Goal: Book appointment/travel/reservation

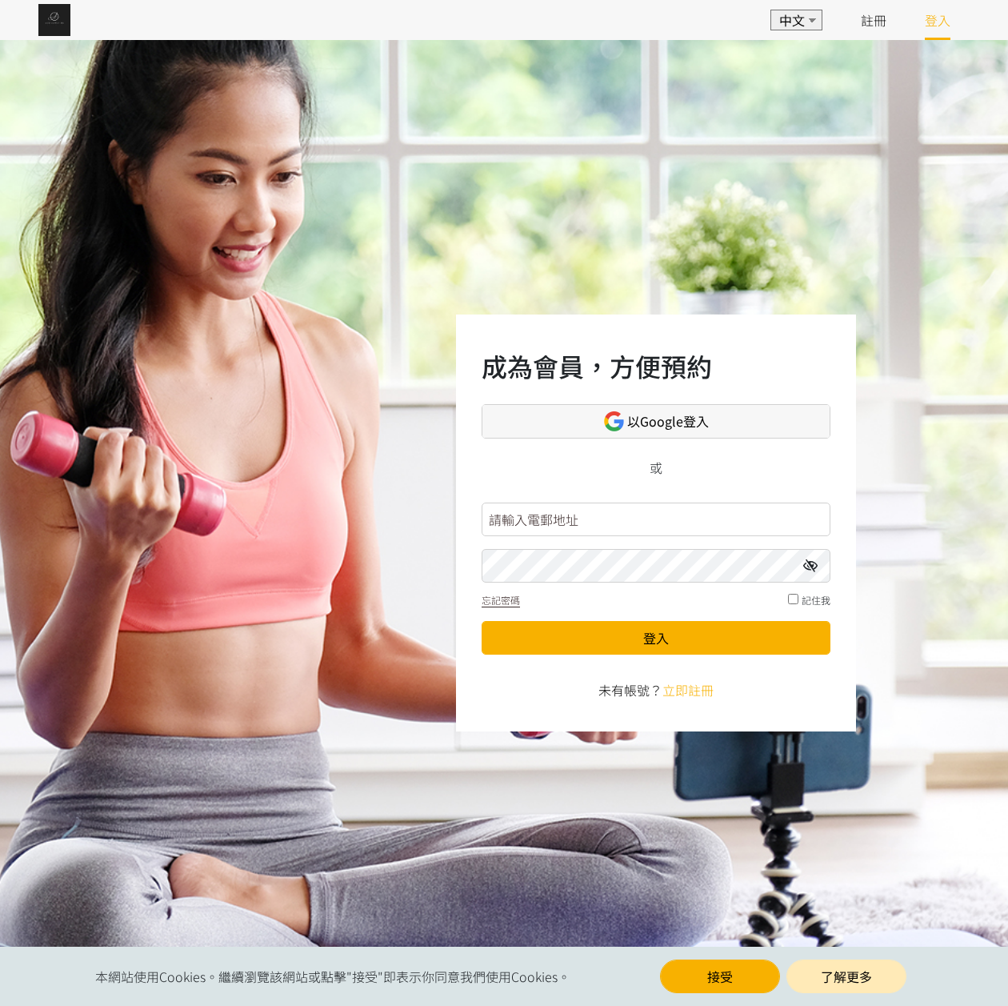
type input "jane@lavotayoga"
click at [637, 418] on span "以Google登入" at bounding box center [668, 421] width 82 height 20
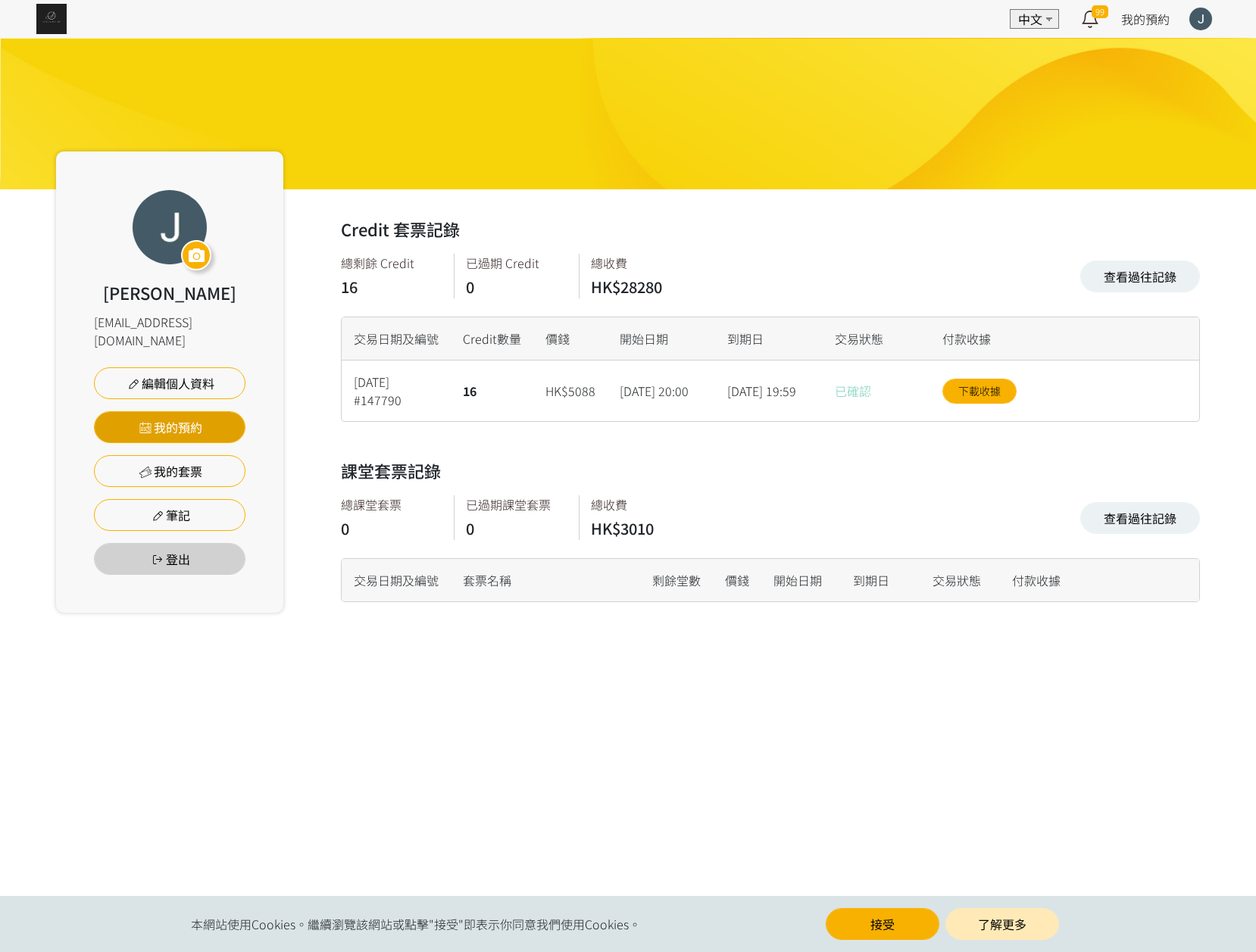
click at [198, 415] on link "我的預約" at bounding box center [169, 427] width 151 height 32
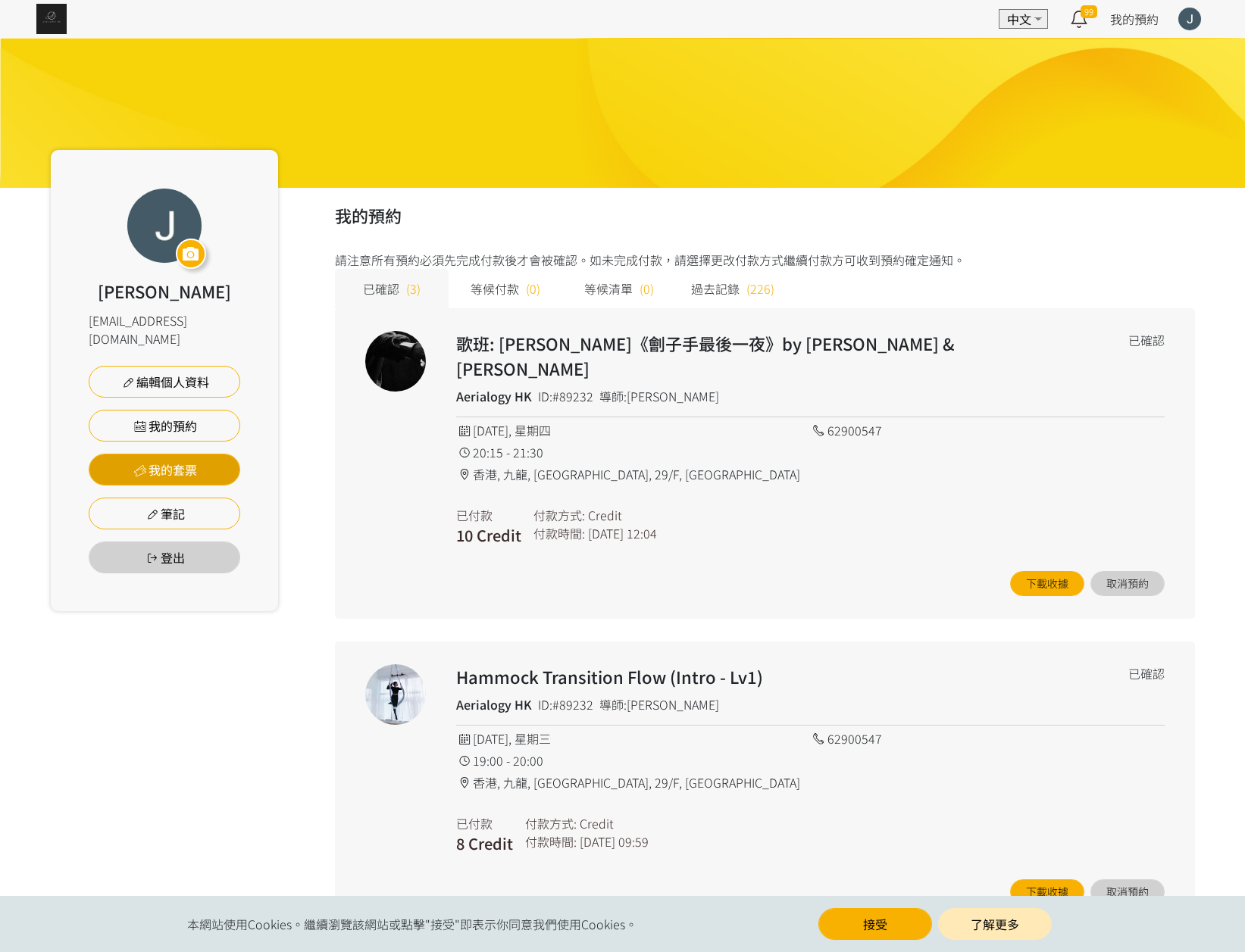
click at [169, 454] on link "我的套票" at bounding box center [165, 469] width 151 height 32
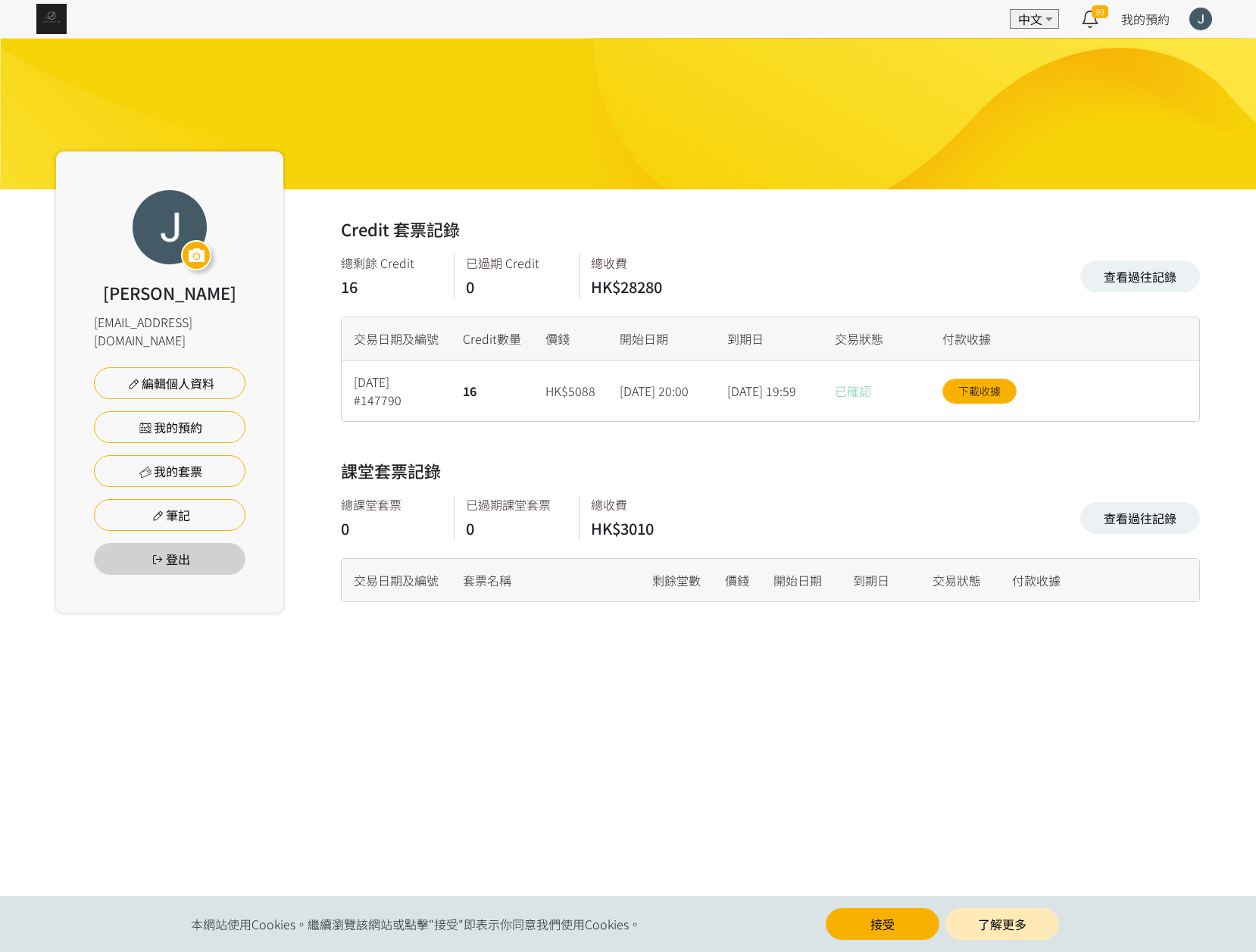
click at [62, 27] on img at bounding box center [51, 19] width 30 height 30
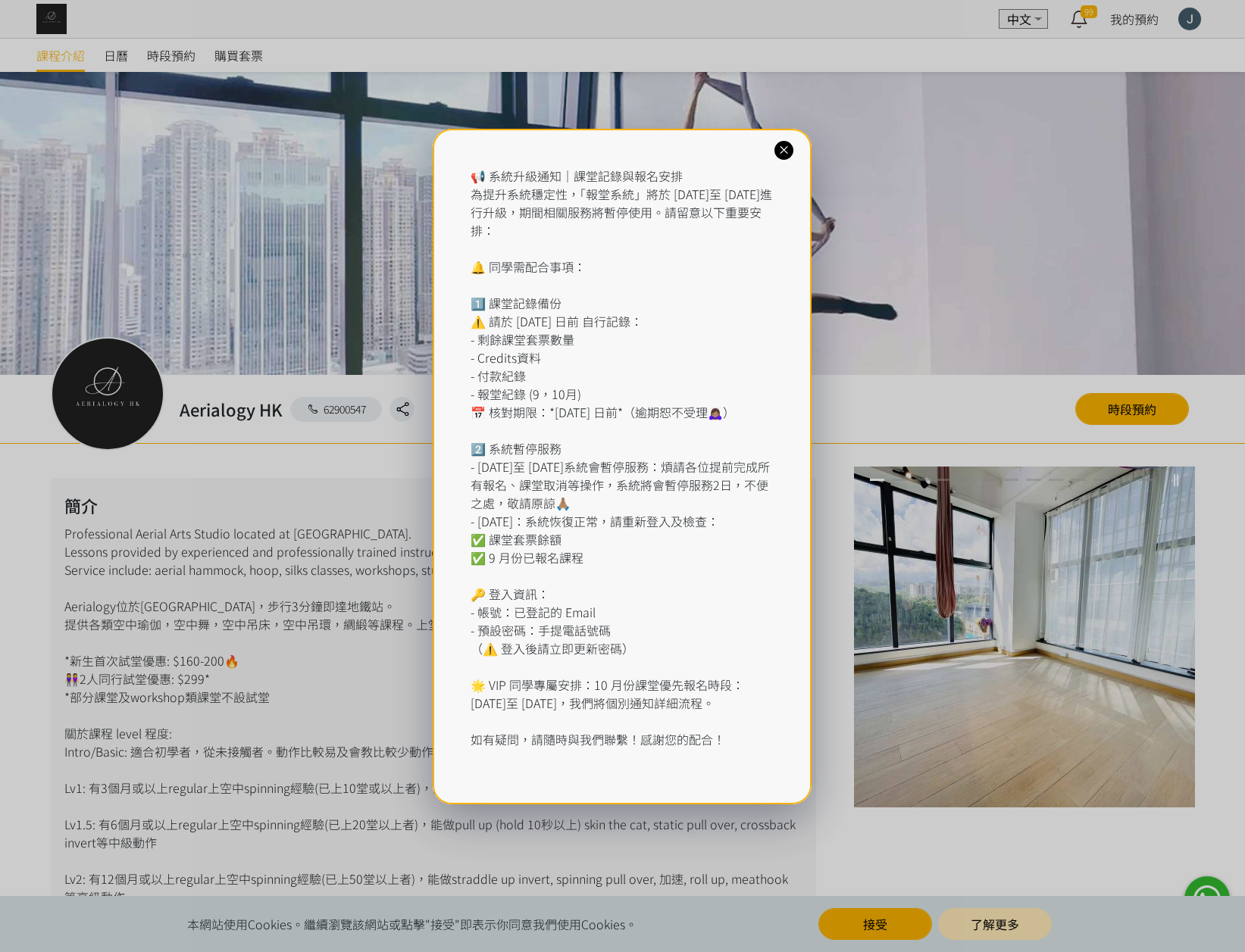
click at [794, 147] on div "📢 系統升級通知｜課堂記錄與報名安排 為提升系統穩定性，「報堂系統」將於 2025 年 9 月 1 日至 2 日進行升級，期間相關服務將暫停使用。請留意以下重…" at bounding box center [622, 467] width 379 height 676
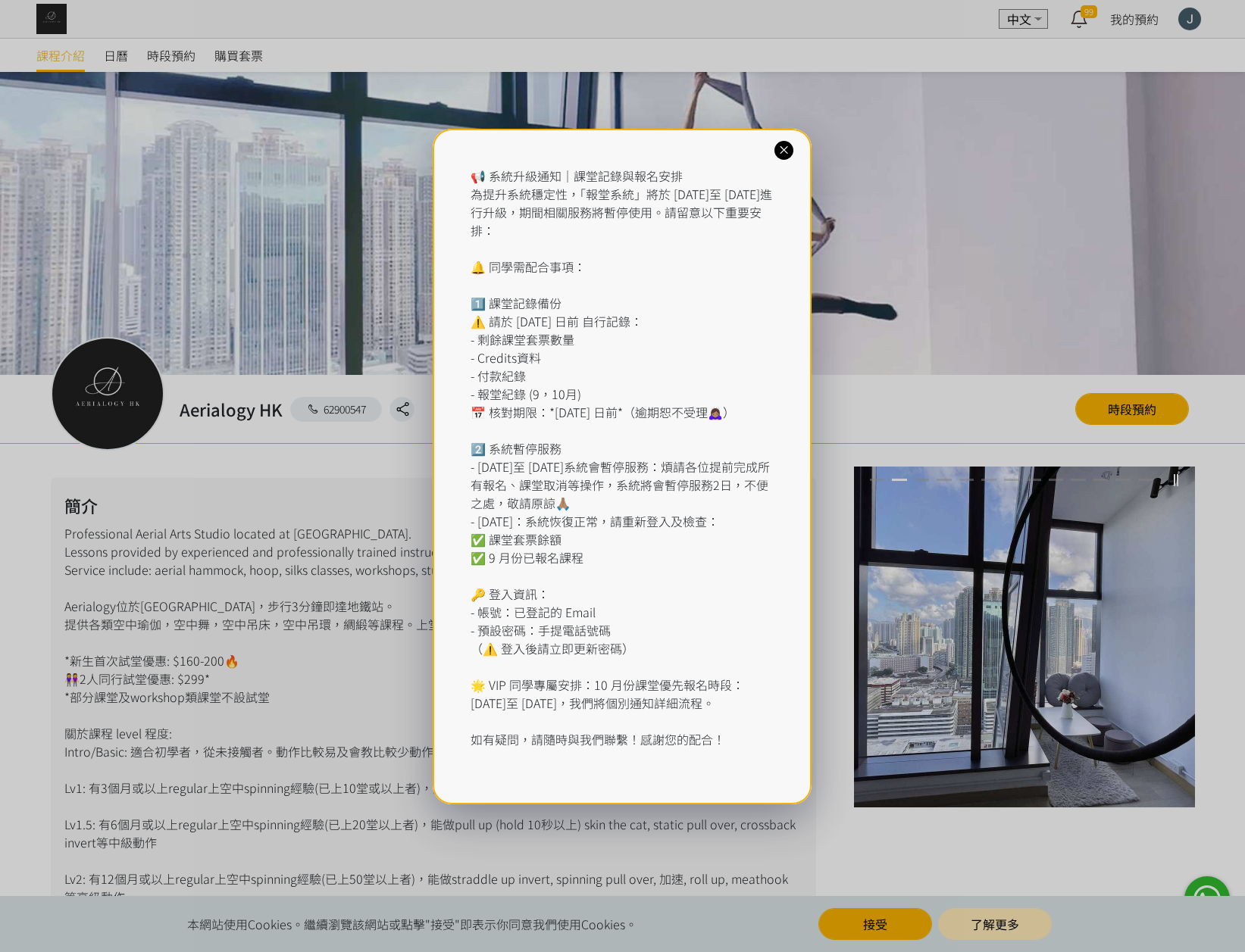
click at [789, 147] on icon at bounding box center [783, 150] width 14 height 14
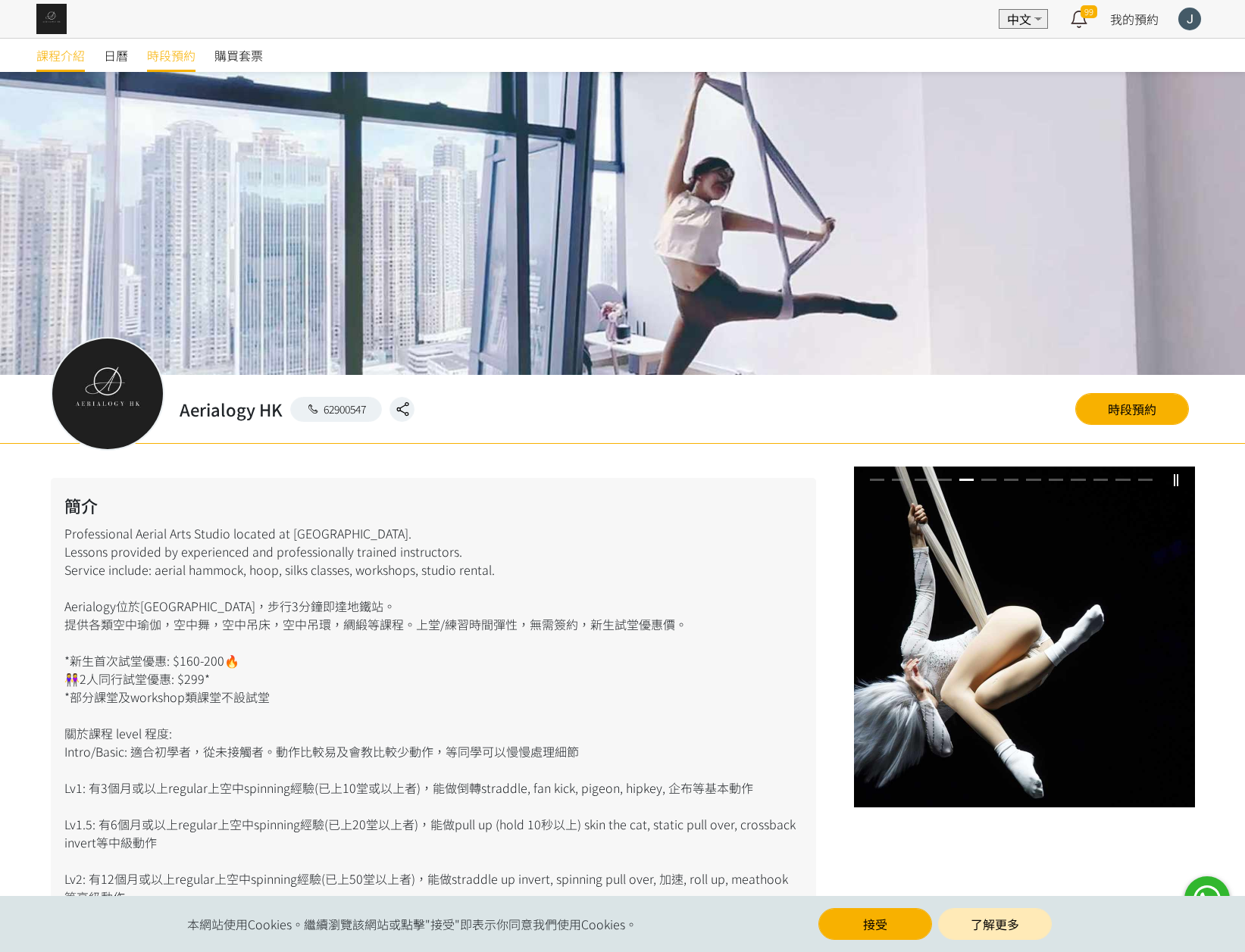
click at [167, 57] on span "時段預約" at bounding box center [170, 55] width 48 height 18
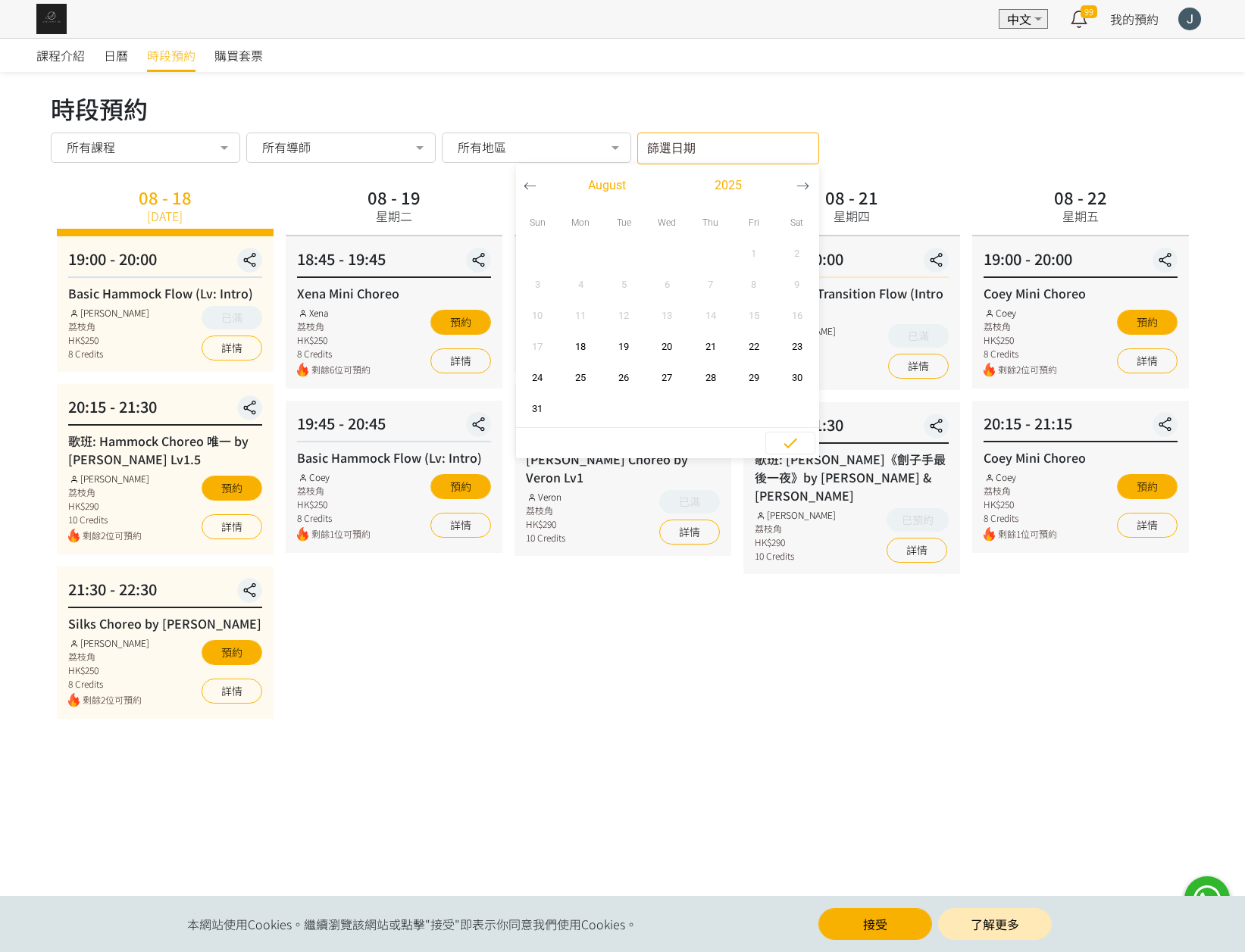
click at [740, 155] on input "篩選日期" at bounding box center [728, 149] width 182 height 32
click at [795, 196] on button "button" at bounding box center [803, 185] width 28 height 43
click at [590, 283] on span "8" at bounding box center [580, 285] width 34 height 15
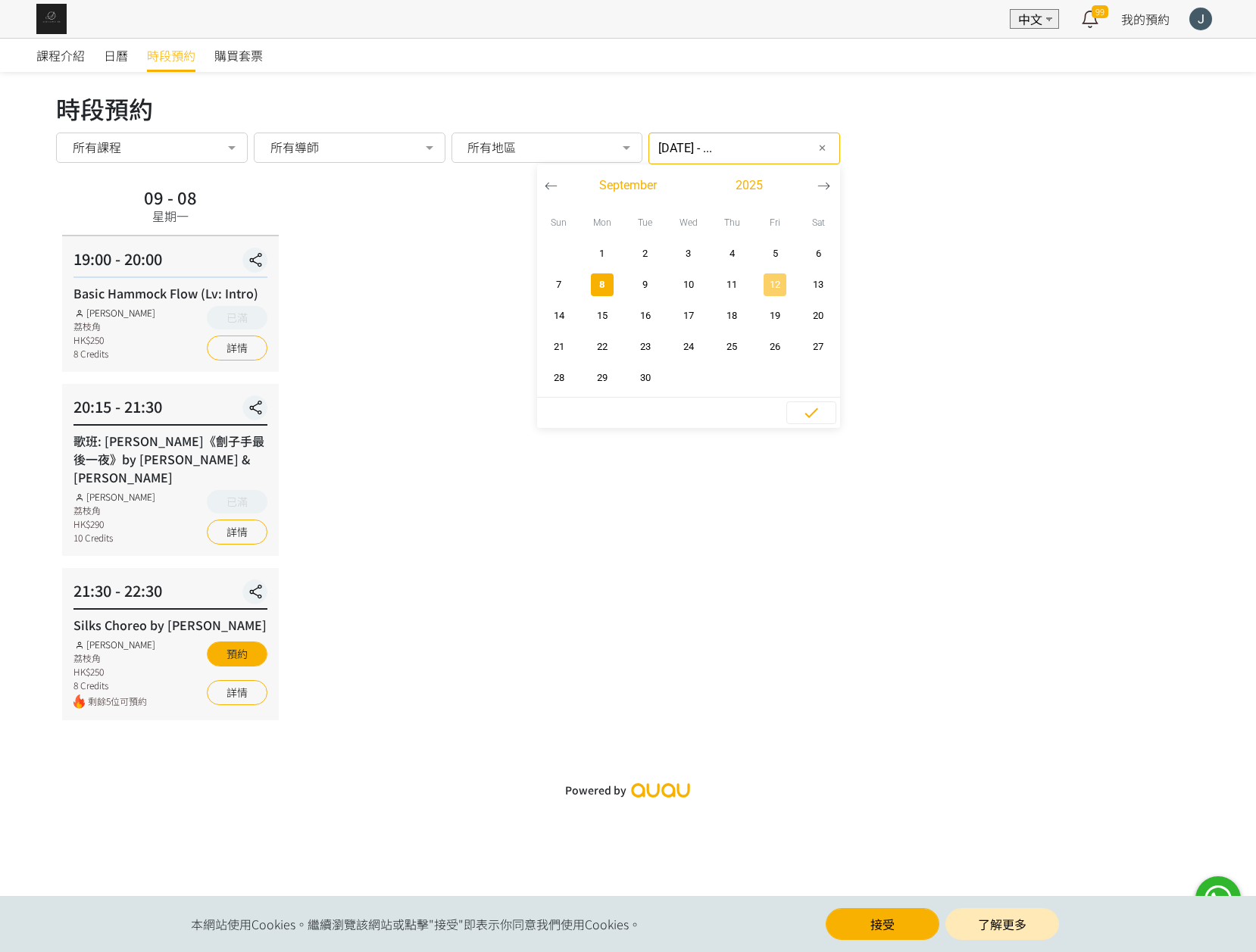
click at [767, 283] on span "12" at bounding box center [775, 285] width 34 height 15
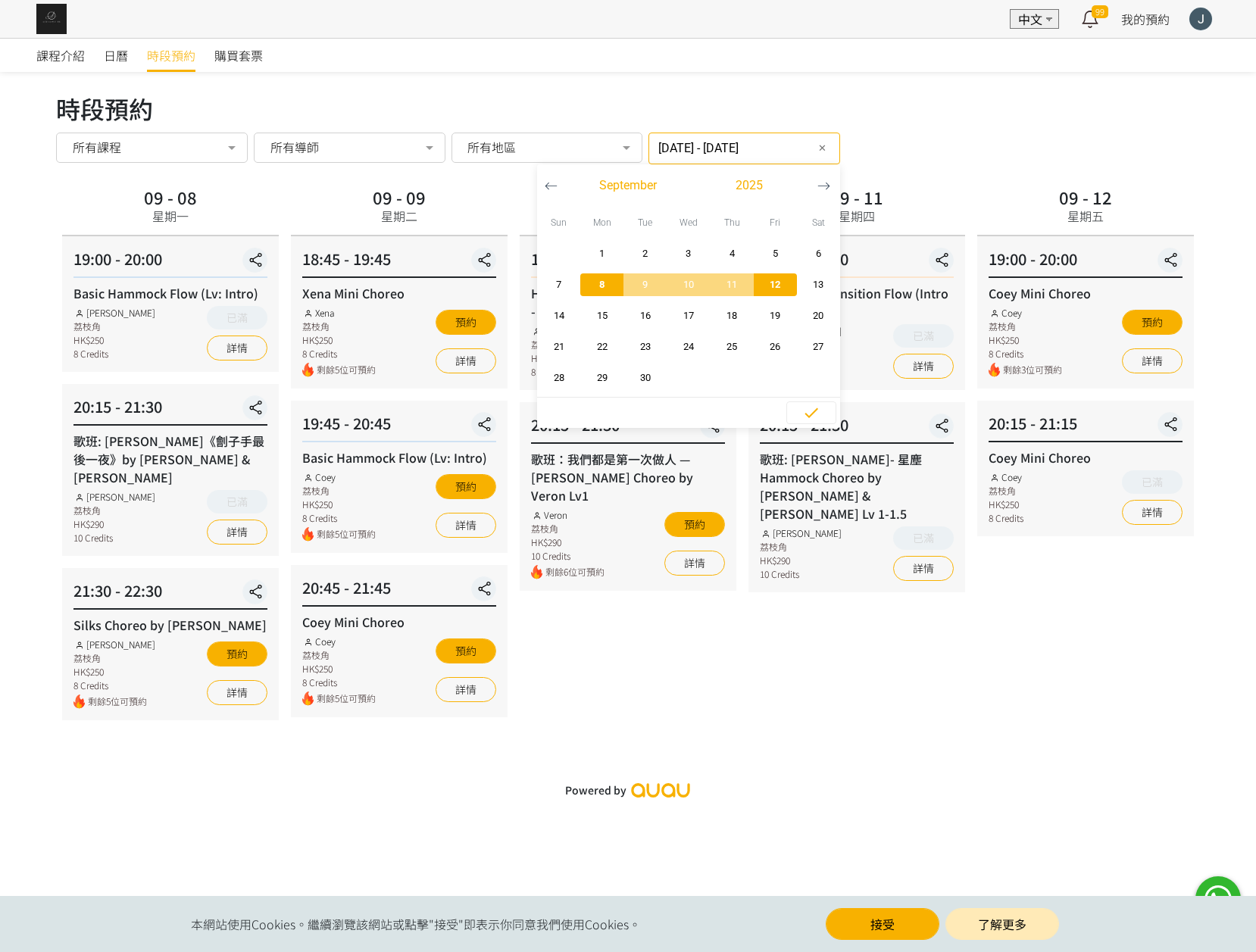
click at [840, 678] on div "09 - 11 星期四 19:00 - 20:00 Hammock Transition Flow (Intro - Lv1) Rachel Ng 荔枝角 H…" at bounding box center [857, 451] width 229 height 538
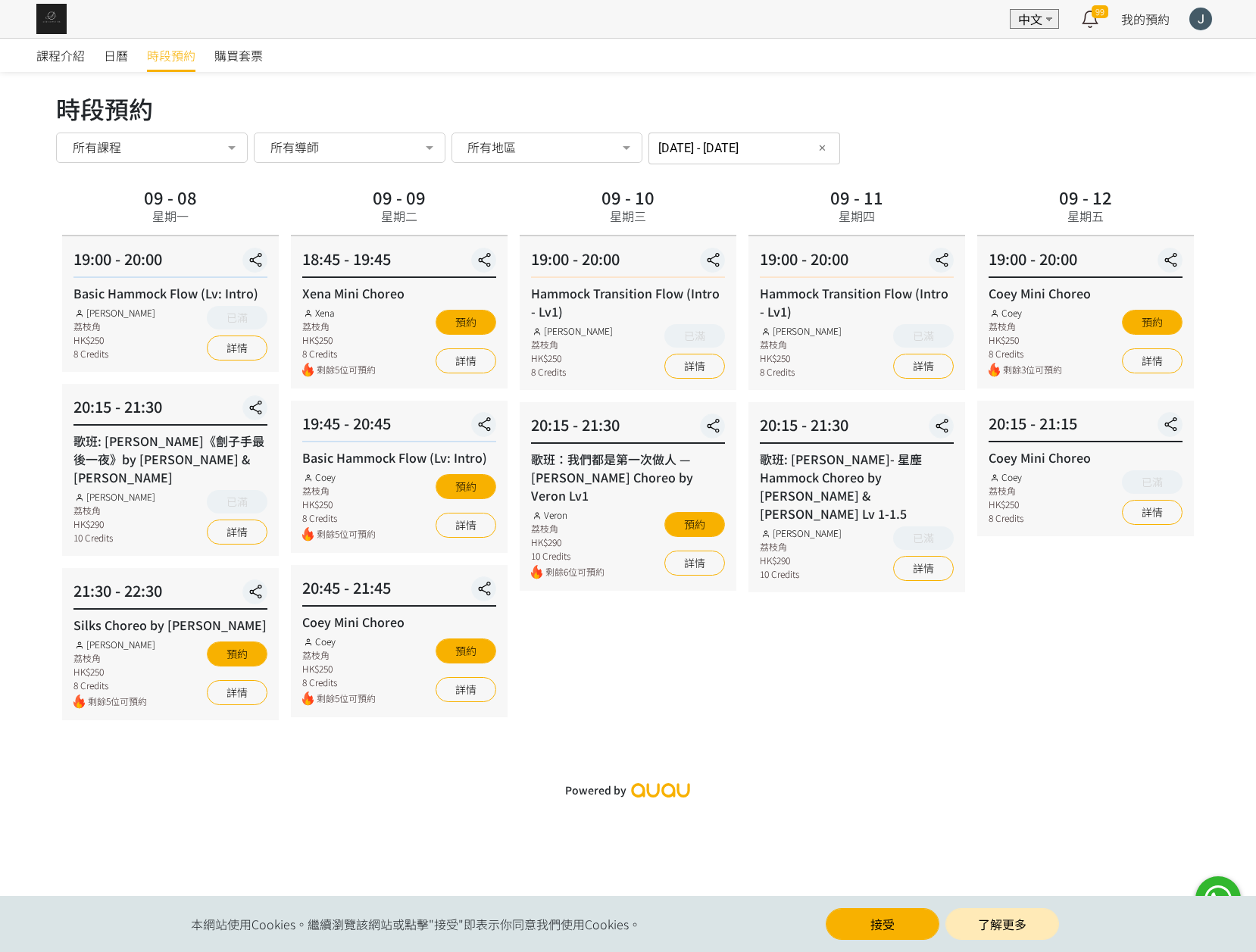
click at [710, 146] on input "2025-09-08 - 2025-09-12" at bounding box center [744, 149] width 191 height 32
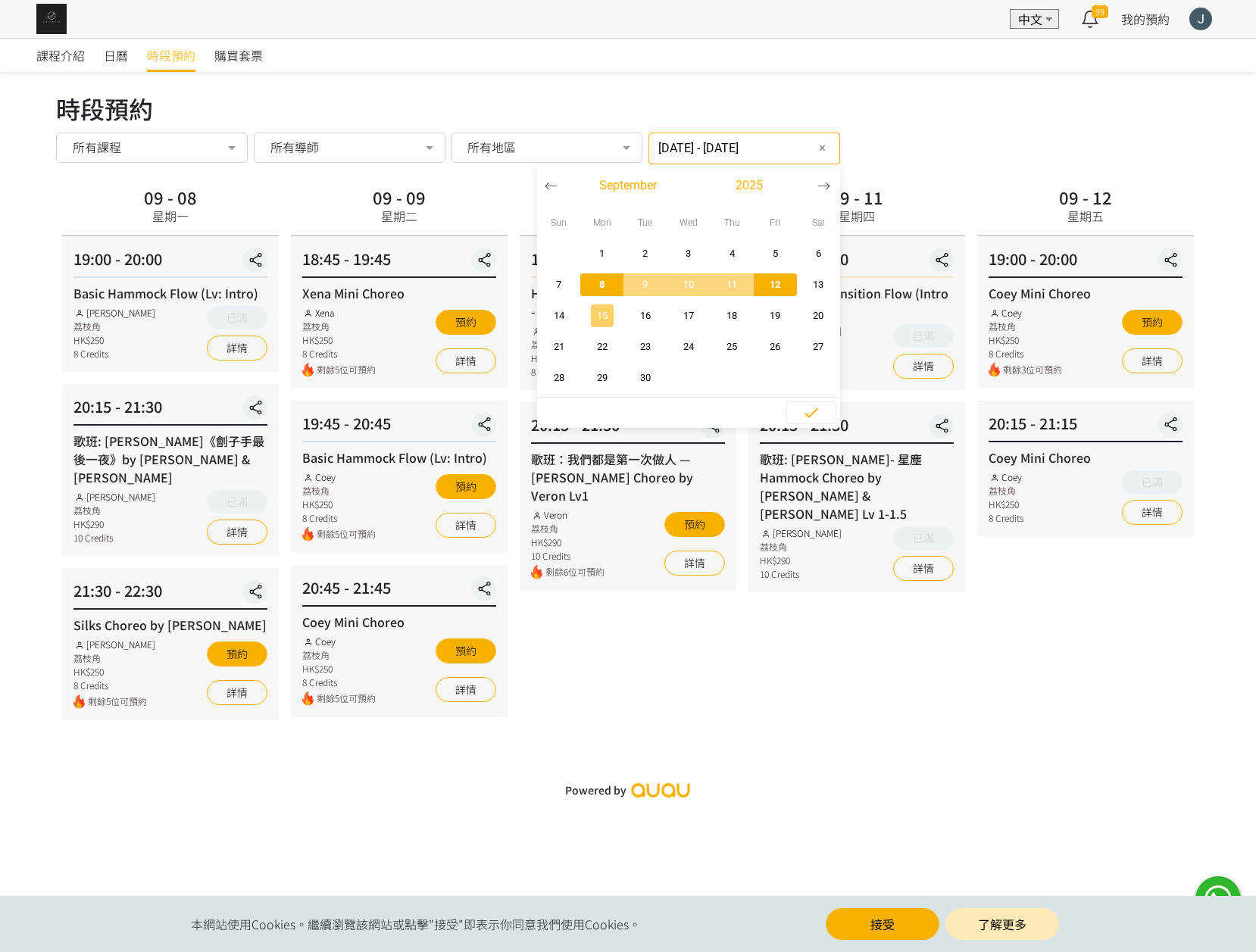
click at [586, 312] on span "15" at bounding box center [602, 316] width 34 height 15
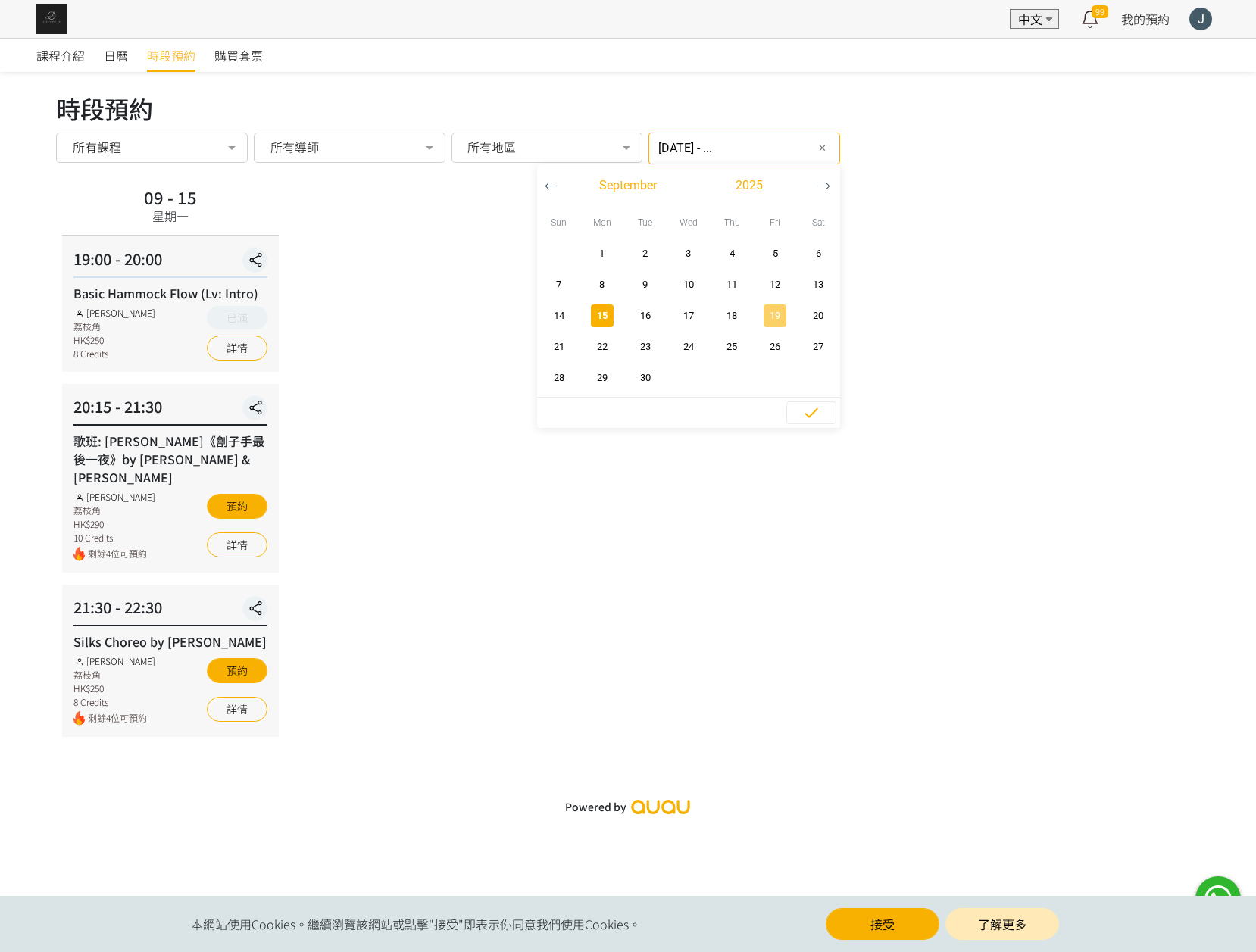
click at [763, 312] on span "19" at bounding box center [775, 316] width 34 height 15
type input "2025-09-15 - 2025-09-19"
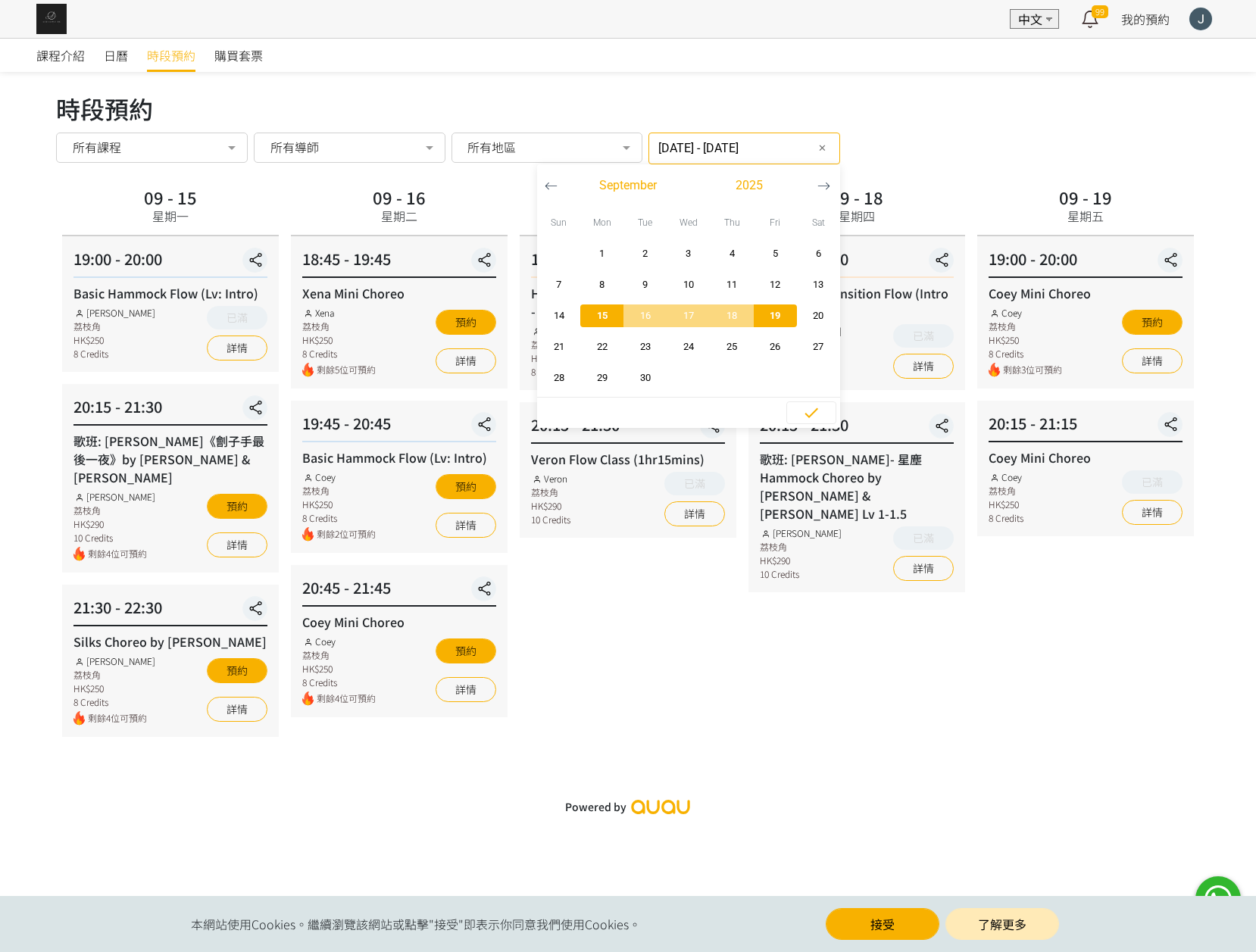
click at [1002, 163] on div "時段預約 所有課程 所有課程 Basic Hammock Flow (Lv: Intro) 歌班: Hammock Choreo 唯一 by Rachel L…" at bounding box center [628, 149] width 1143 height 32
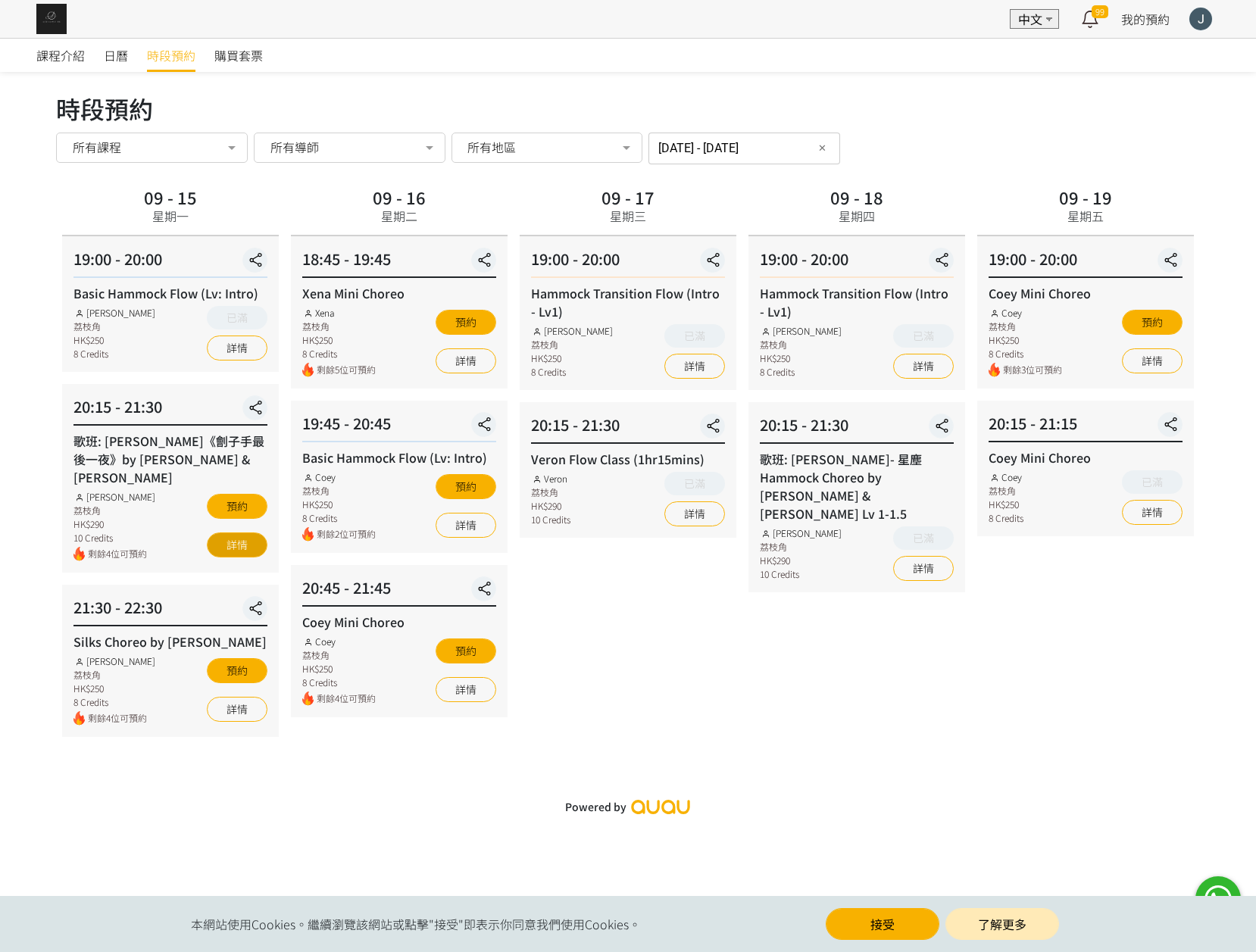
click at [225, 533] on link "詳情" at bounding box center [237, 545] width 61 height 25
click at [757, 151] on input "2025-09-15 - 2025-09-19" at bounding box center [744, 149] width 191 height 32
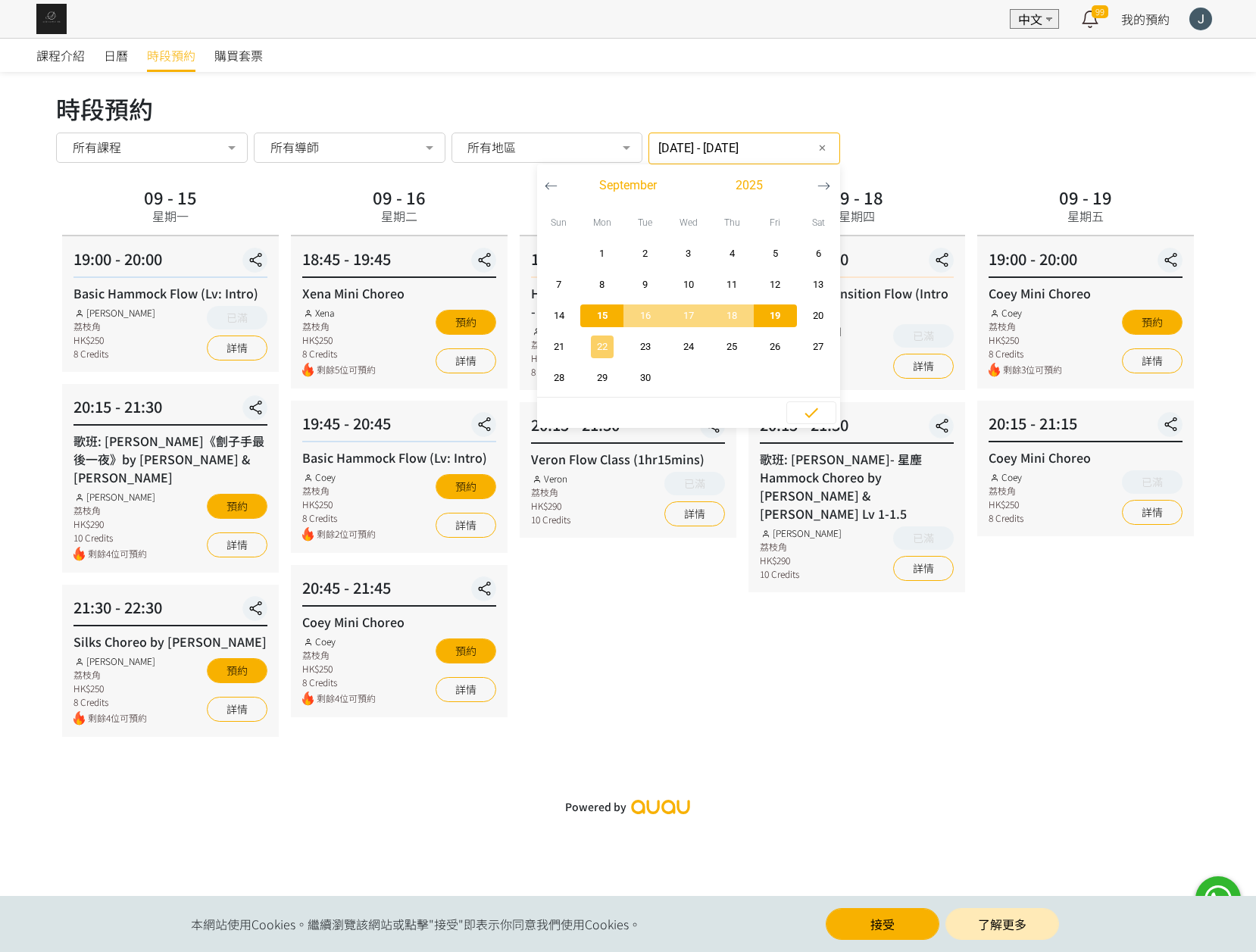
click at [589, 343] on span "22" at bounding box center [602, 346] width 34 height 15
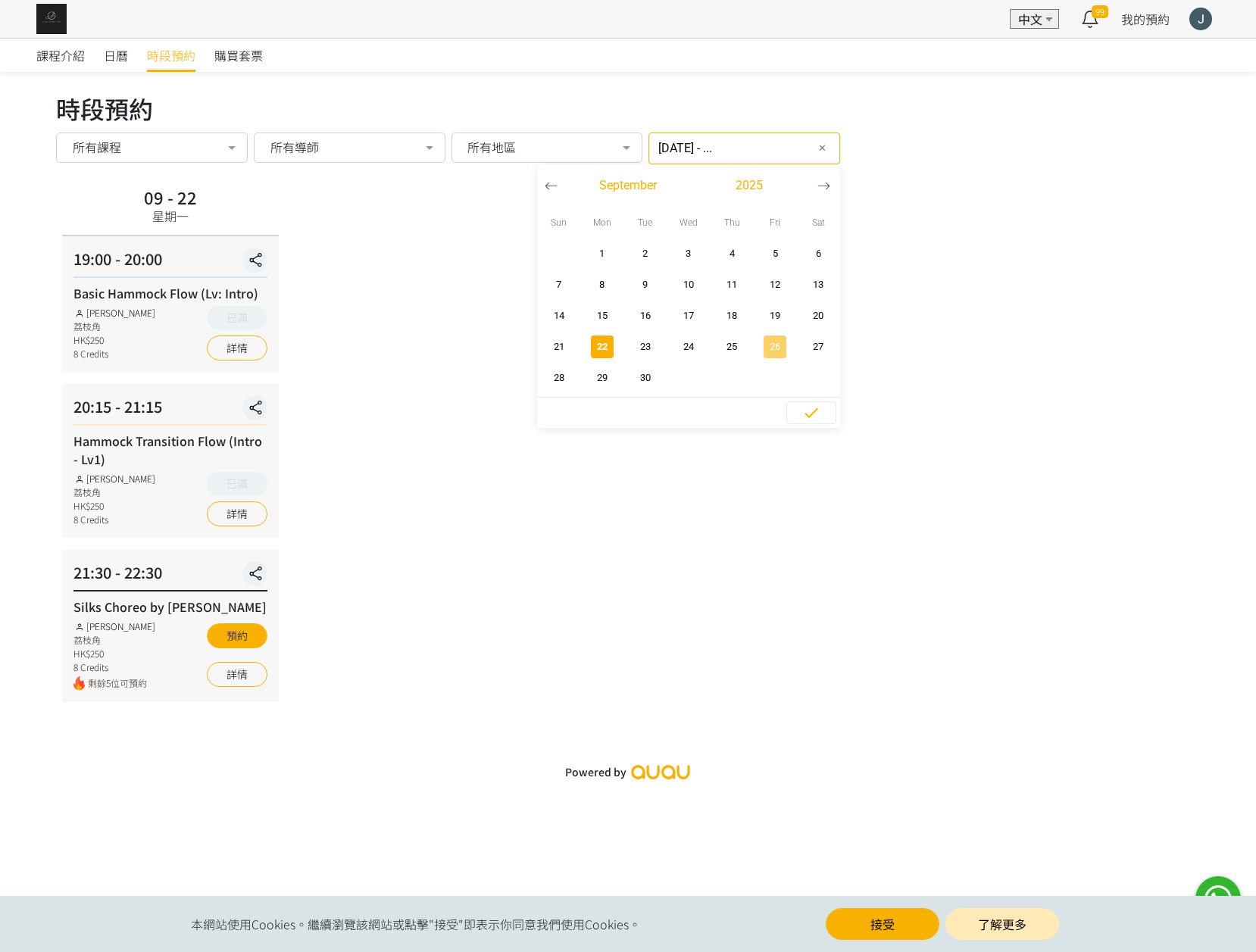
click at [758, 351] on span "26" at bounding box center [775, 346] width 34 height 15
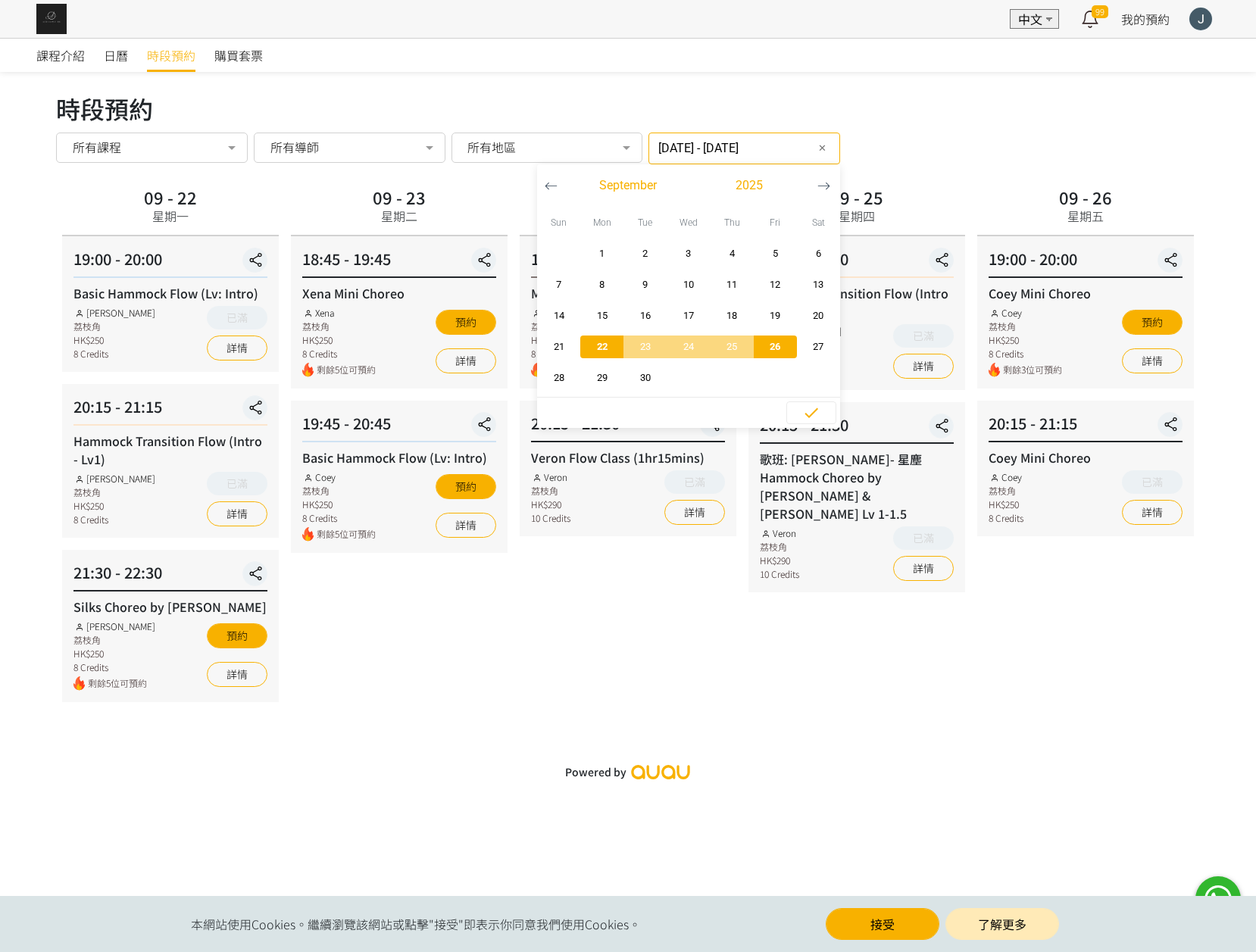
click at [765, 659] on div "09 - 25 星期四 19:00 - 20:00 Hammock Transition Flow (Intro - Lv1) Rachel Ng 荔枝角 H…" at bounding box center [857, 442] width 229 height 520
click at [802, 411] on icon "button" at bounding box center [810, 412] width 18 height 18
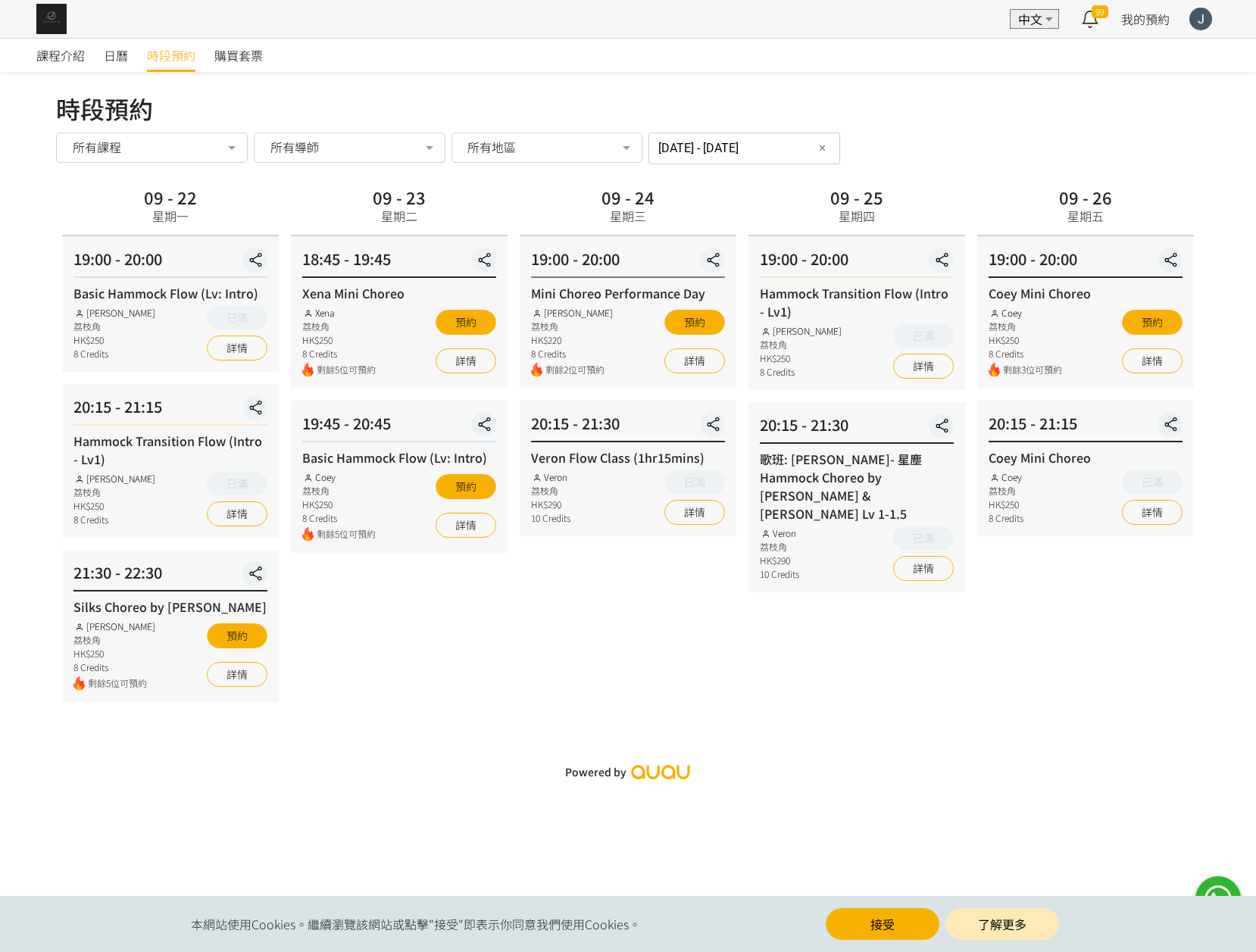
click at [773, 148] on input "2025-09-22 - 2025-09-26" at bounding box center [744, 149] width 191 height 32
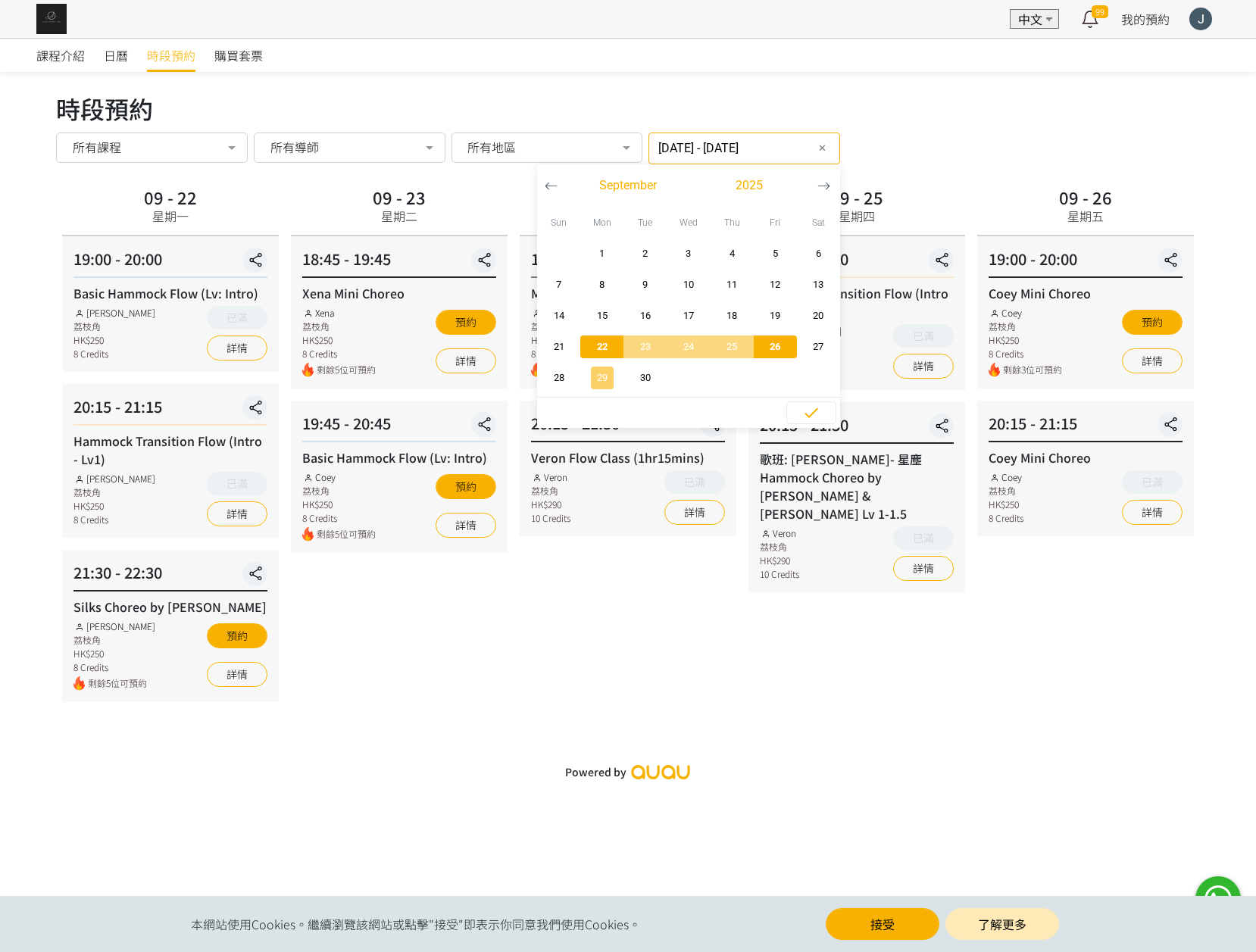
click at [585, 377] on span "29" at bounding box center [602, 378] width 34 height 15
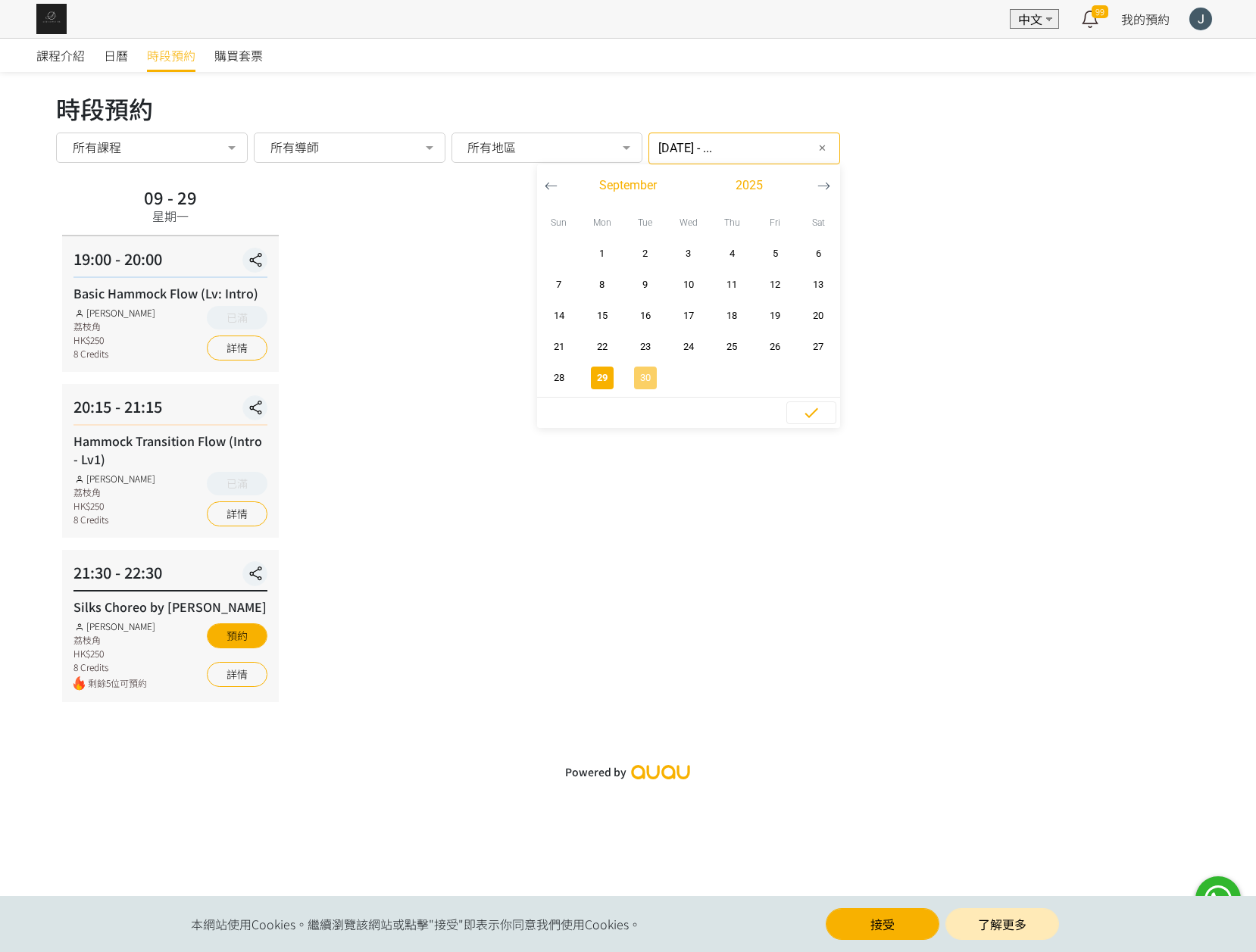
click at [628, 379] on span "30" at bounding box center [645, 378] width 34 height 15
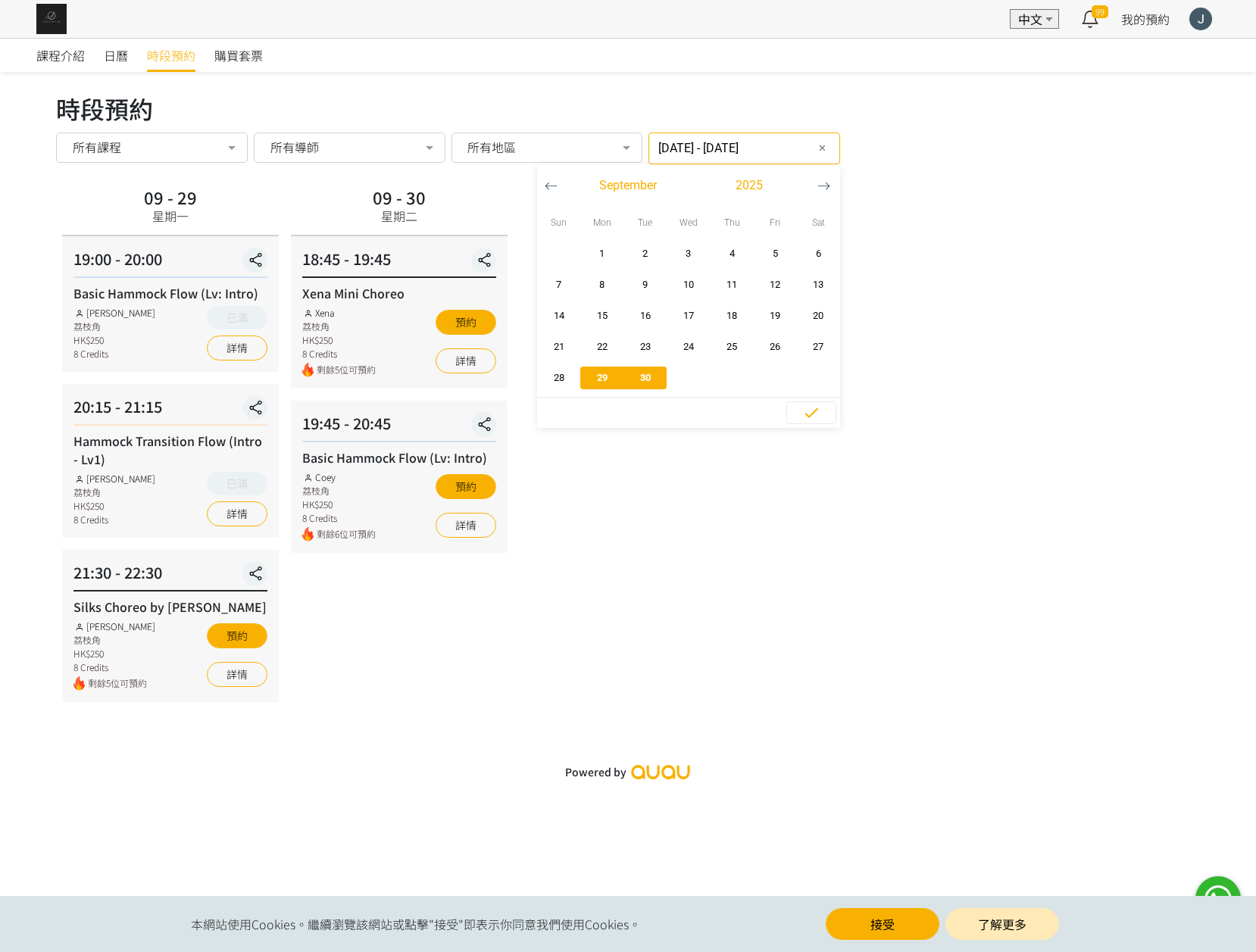
click at [817, 185] on icon "button" at bounding box center [823, 186] width 13 height 13
click at [715, 248] on span "2" at bounding box center [732, 254] width 34 height 15
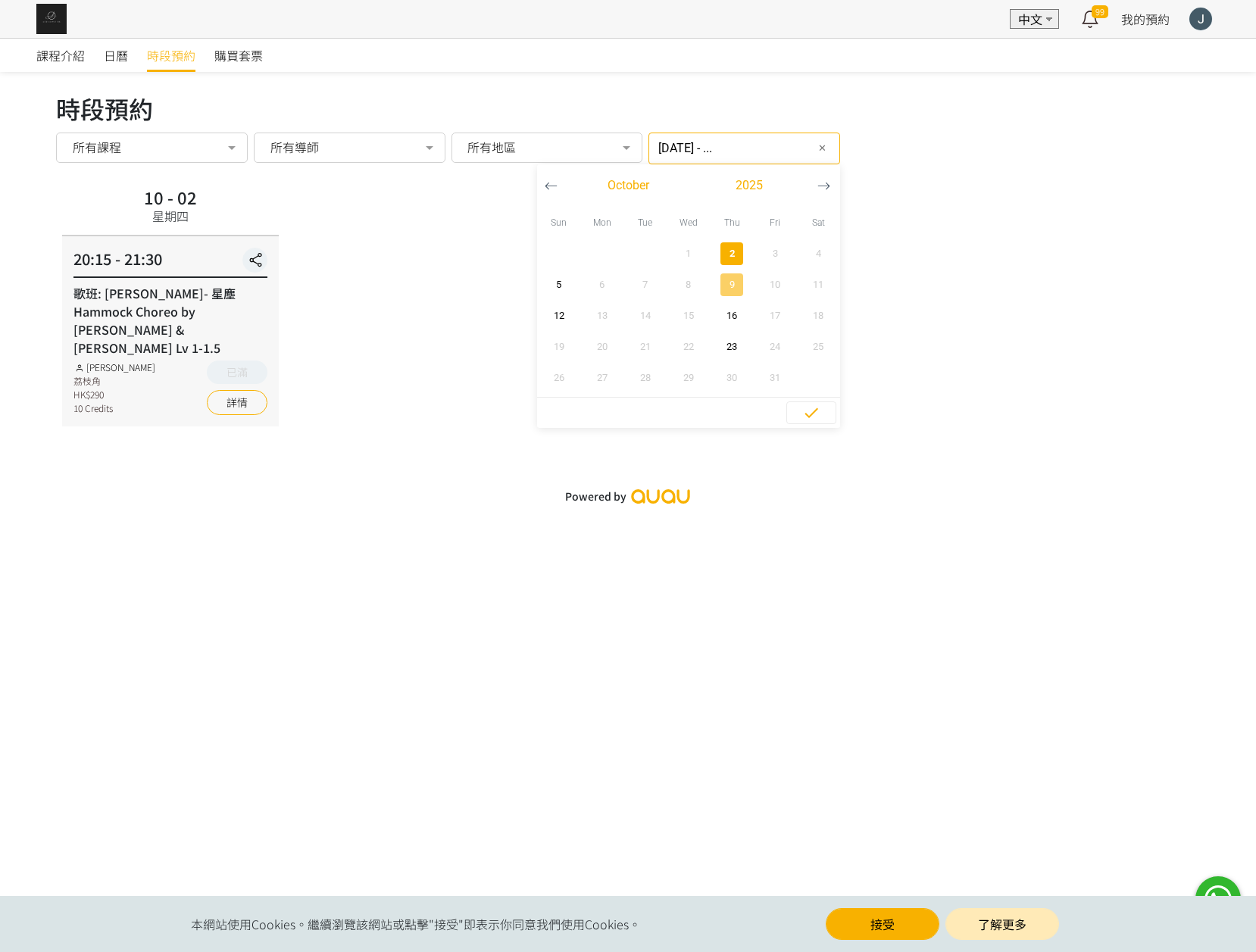
click at [715, 282] on span "9" at bounding box center [732, 285] width 34 height 15
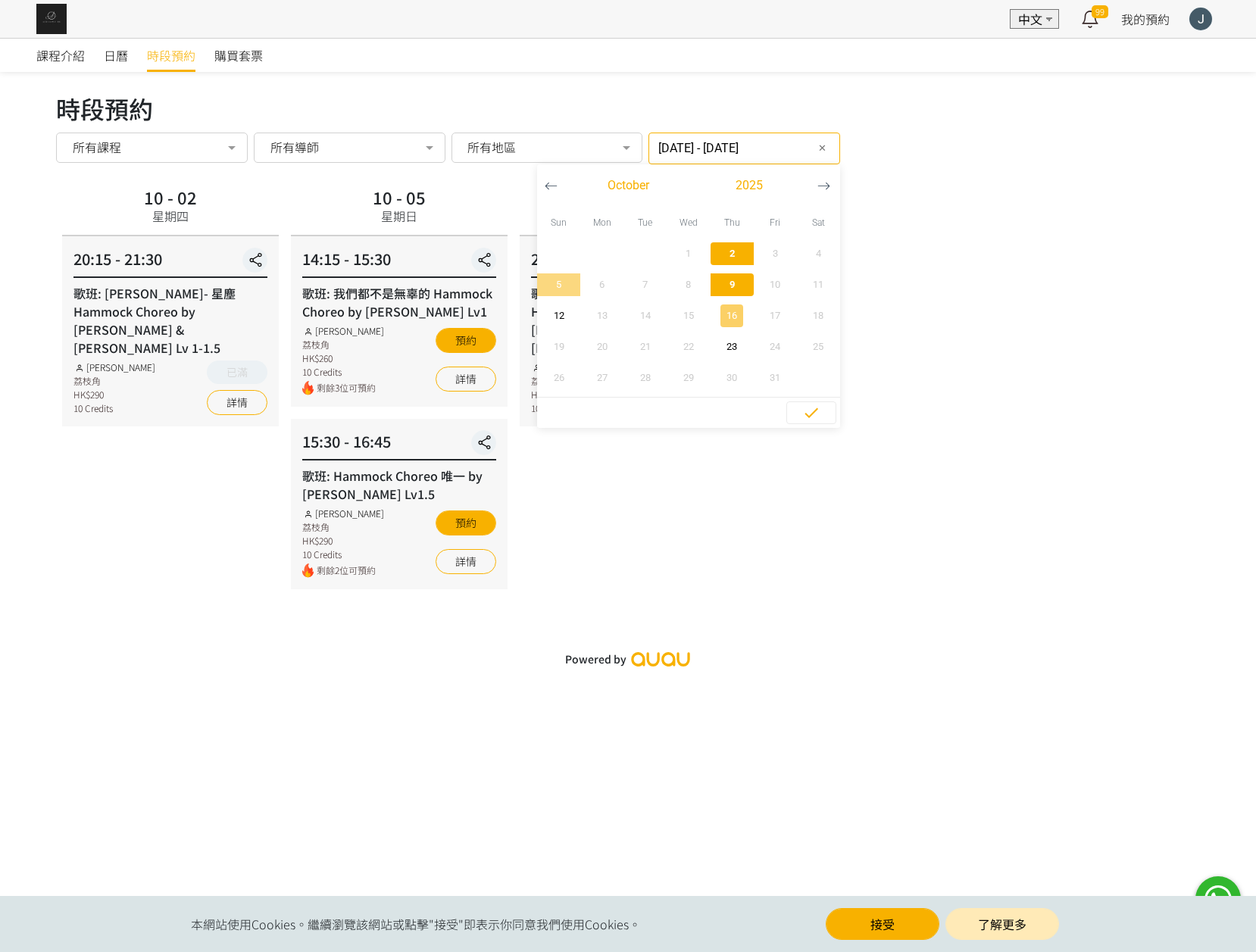
click at [716, 318] on span "16" at bounding box center [732, 316] width 34 height 15
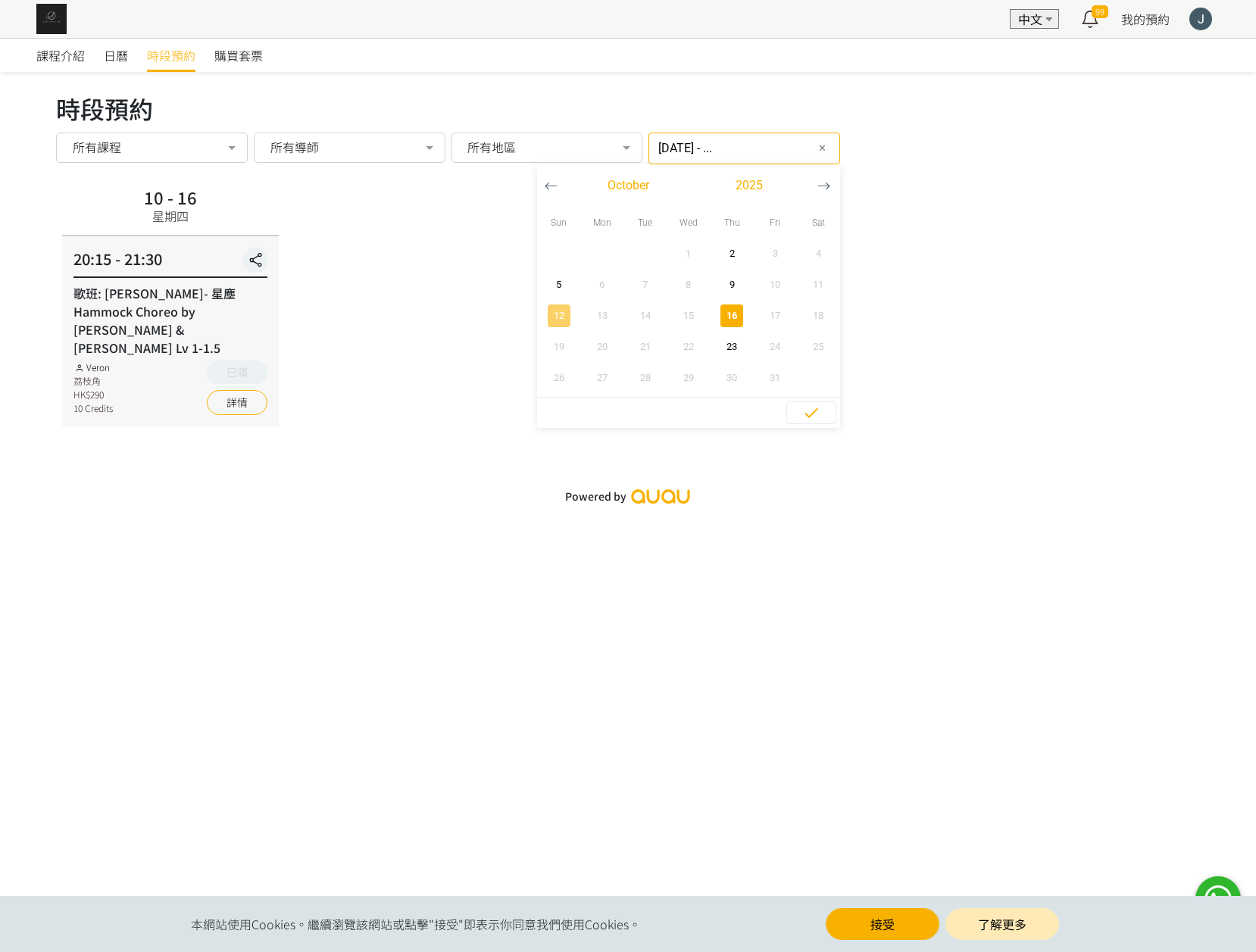
click at [542, 310] on span "12" at bounding box center [558, 316] width 34 height 15
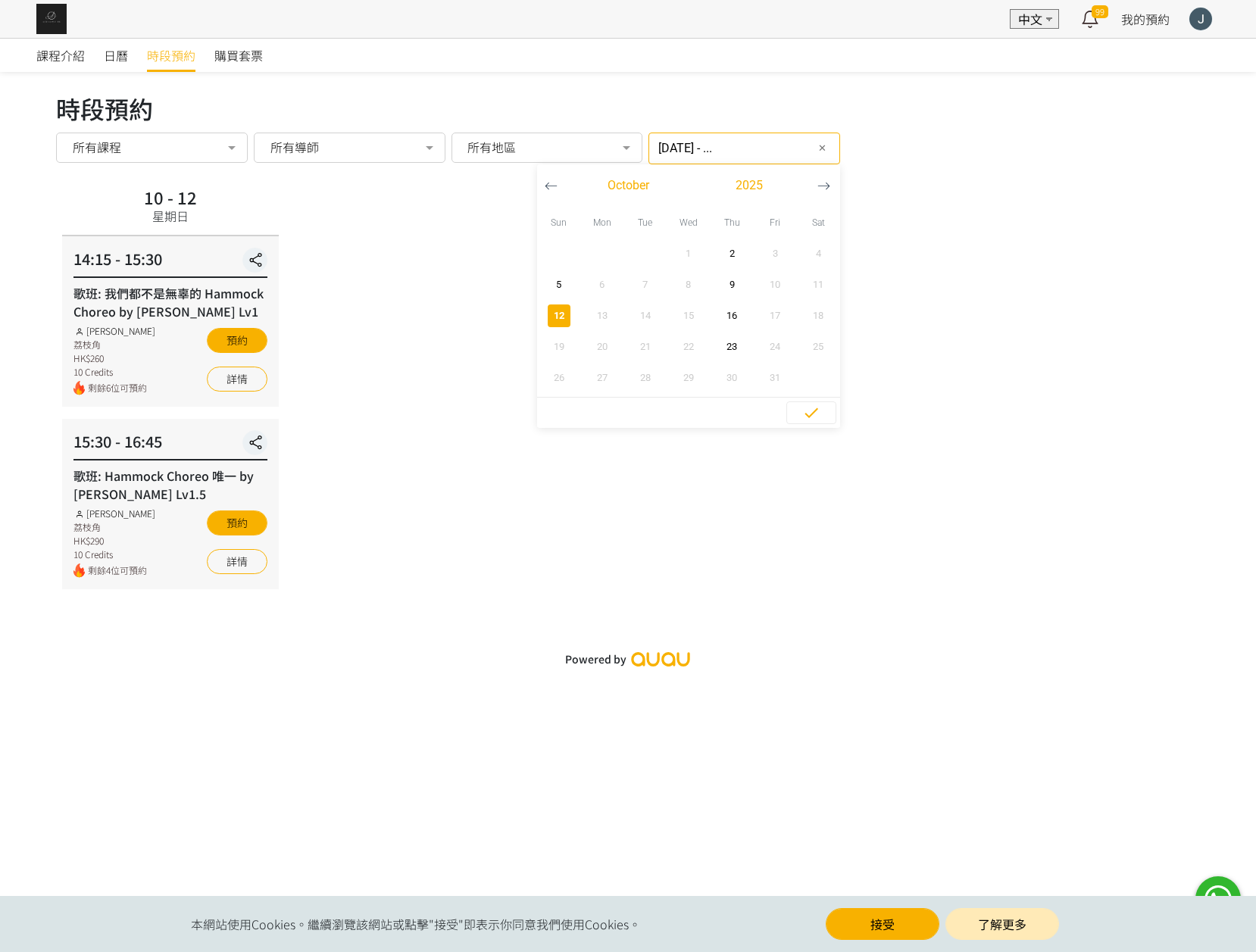
click at [544, 188] on icon "button" at bounding box center [551, 186] width 13 height 13
click at [591, 335] on span "button" at bounding box center [602, 346] width 23 height 23
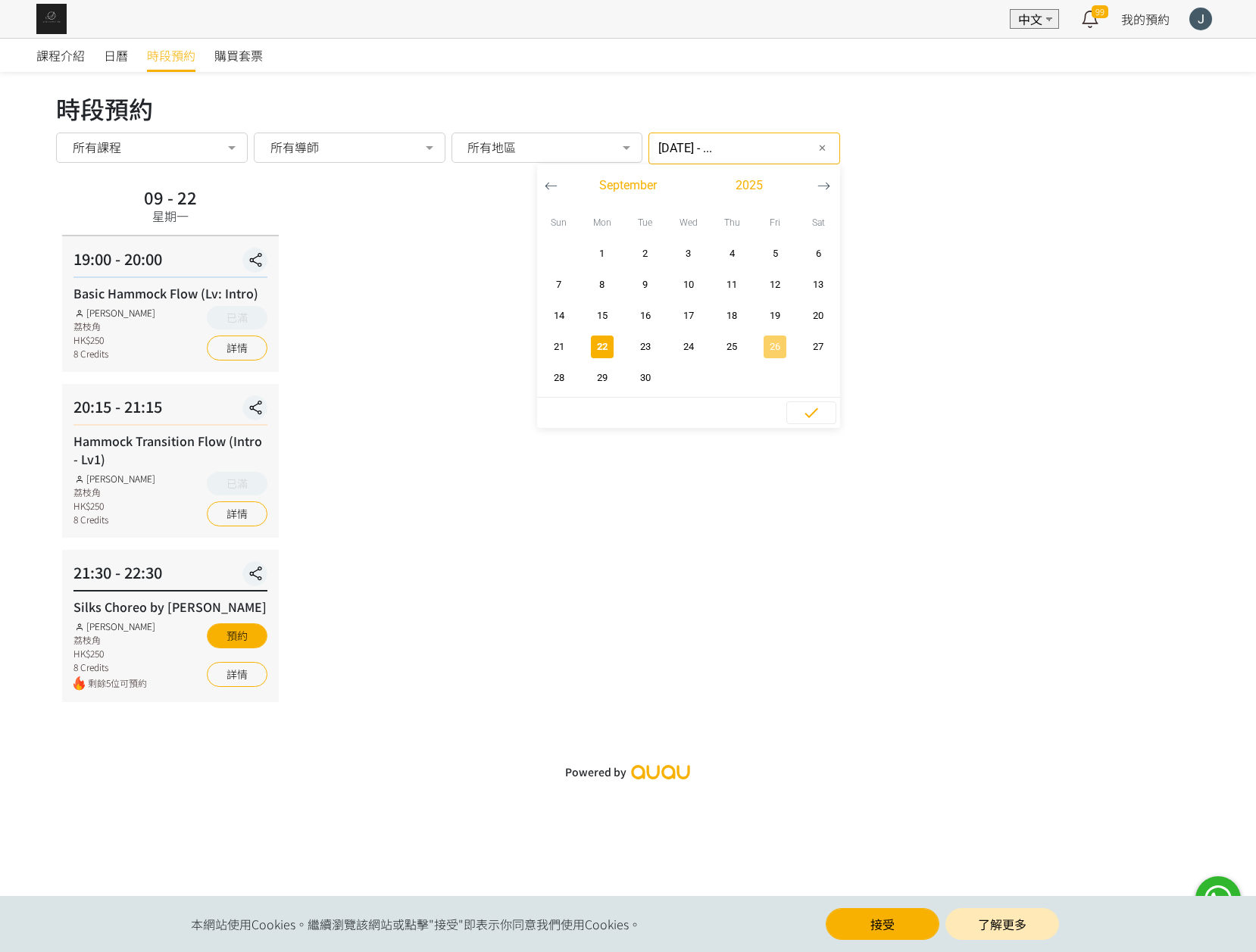
click at [763, 344] on span "26" at bounding box center [775, 346] width 34 height 15
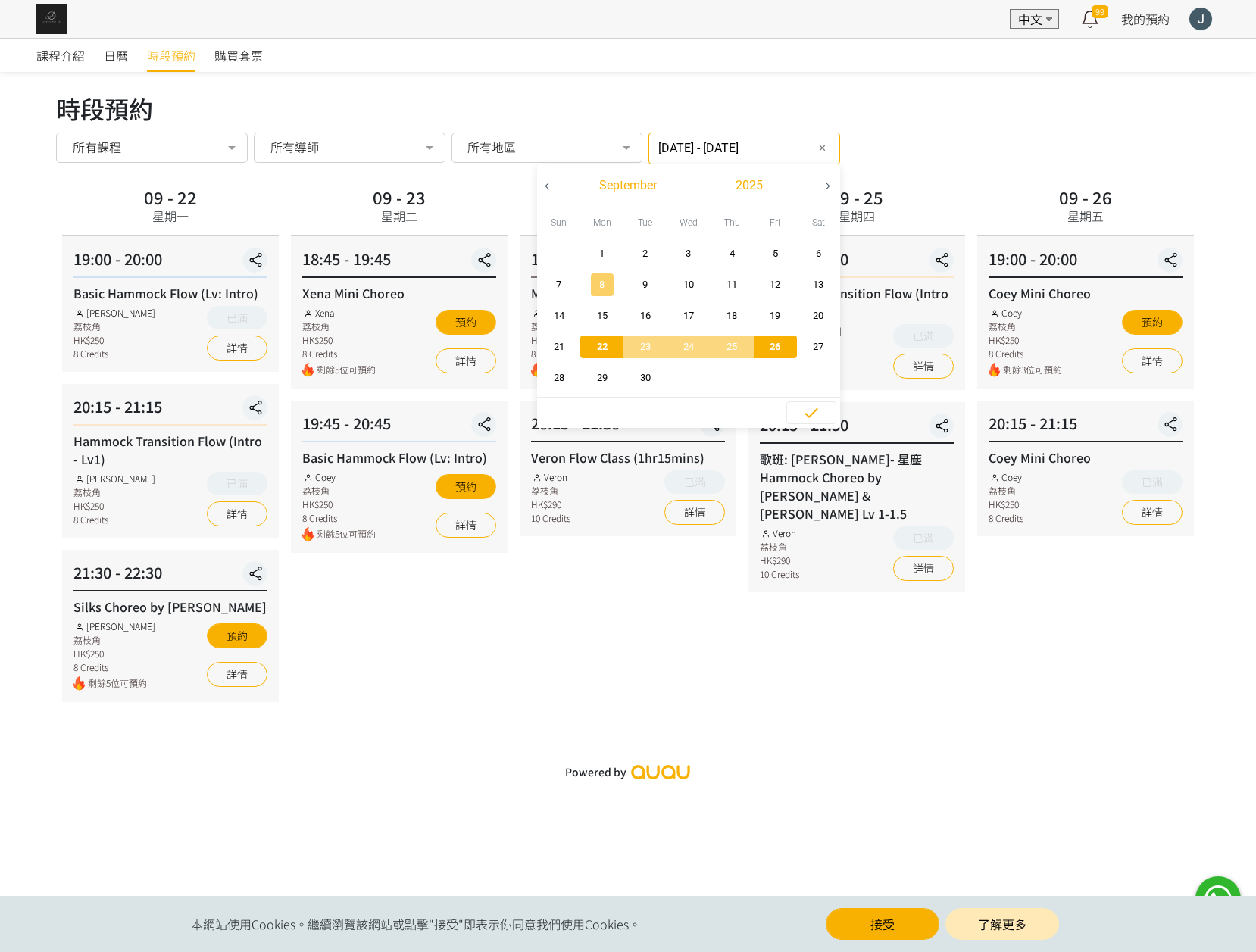
click at [593, 277] on span "8" at bounding box center [602, 285] width 34 height 15
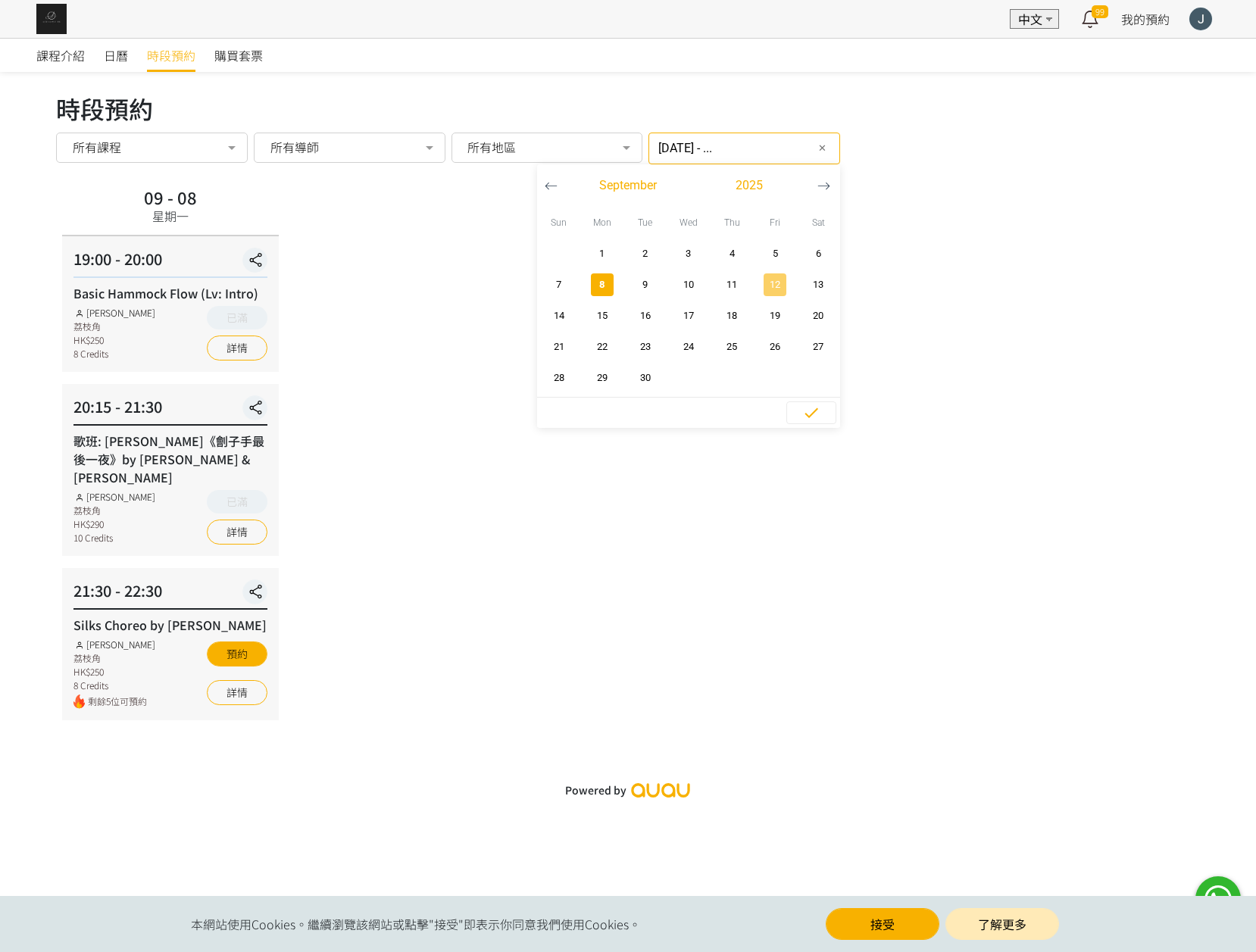
click at [758, 279] on span "12" at bounding box center [775, 285] width 34 height 15
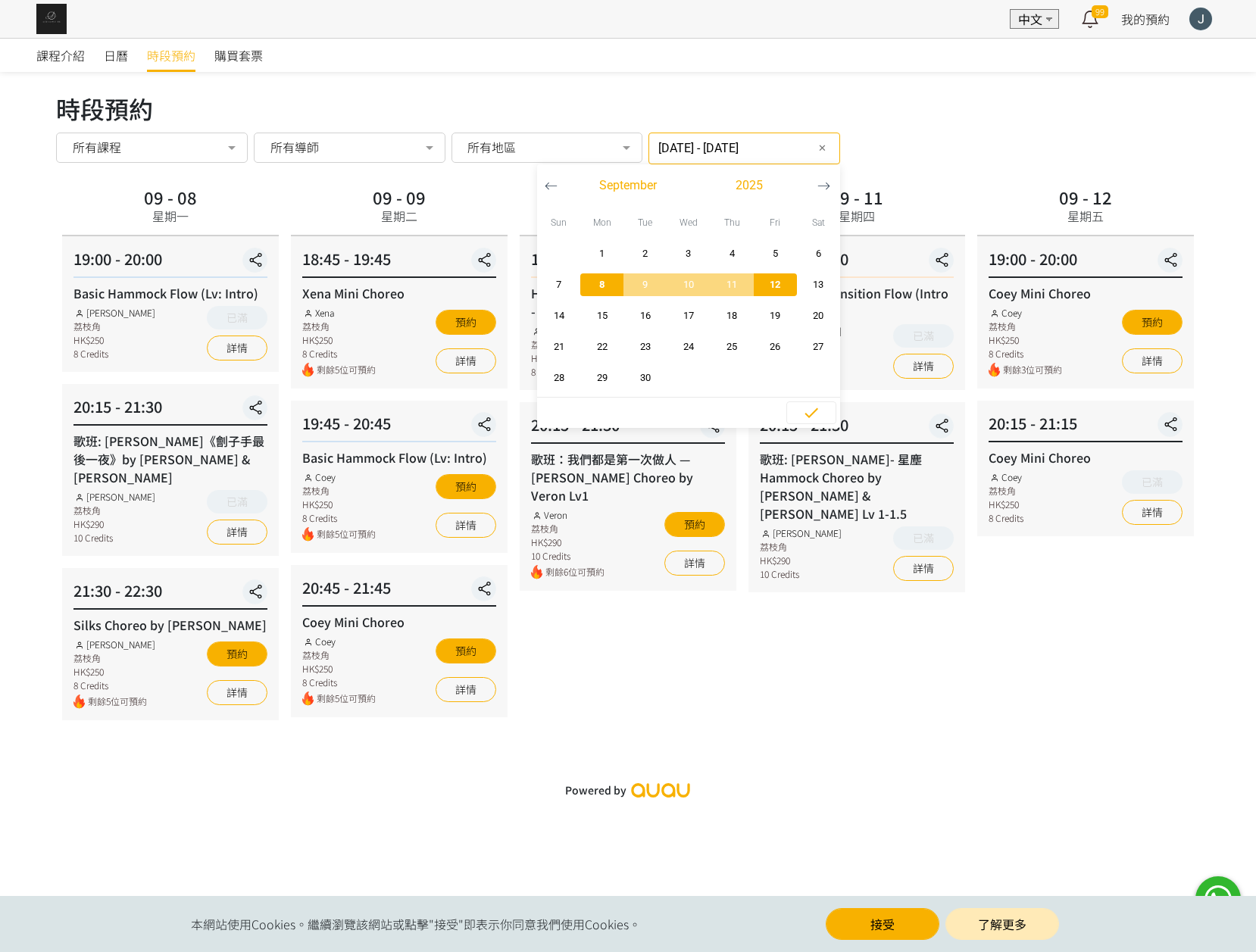
click at [958, 176] on div "時段預約 時段預約 所有課程 所有課程 Basic Hammock Flow (Lv: Intro) 歌班: Hammock Choreo 唯一 by Rac…" at bounding box center [628, 414] width 1143 height 648
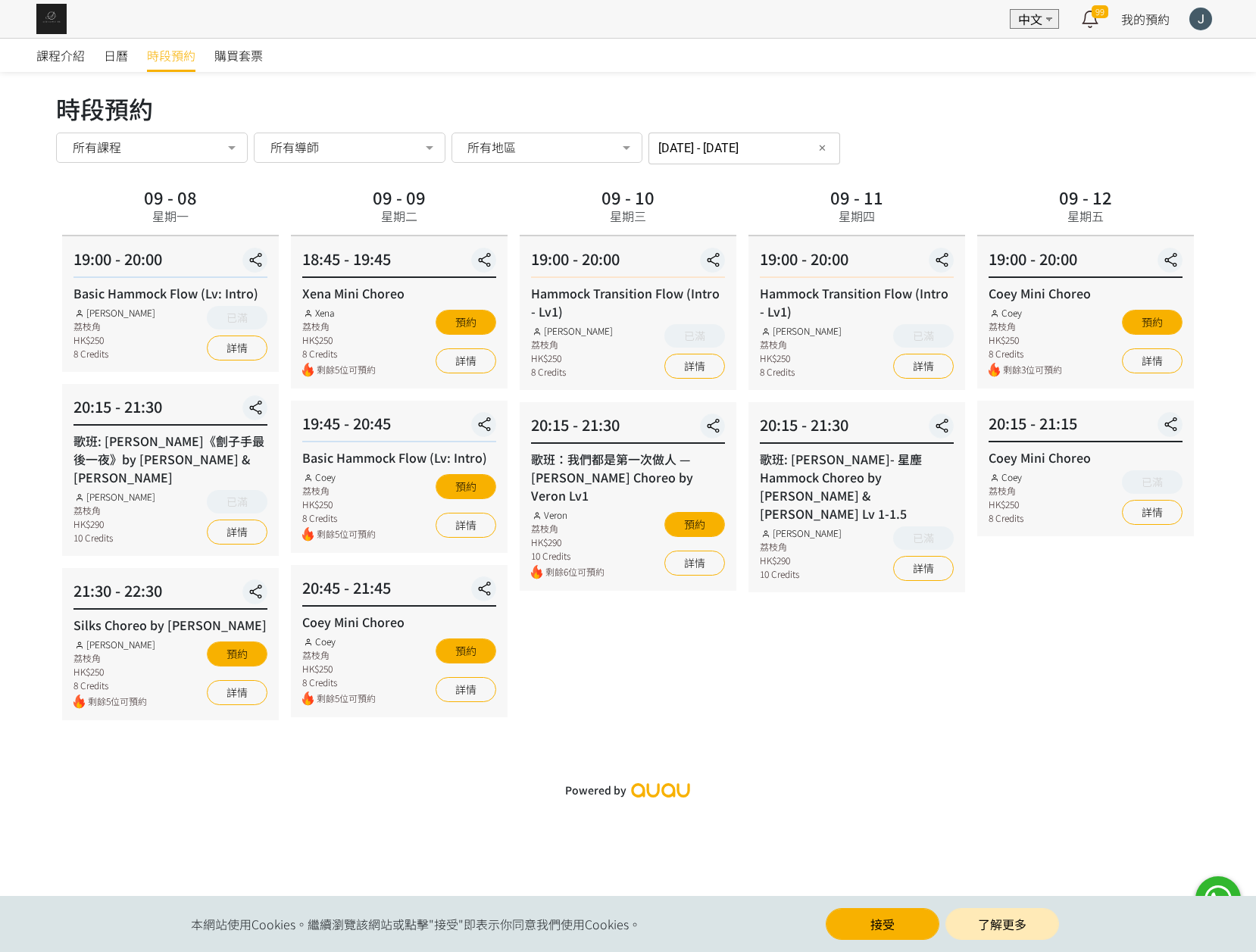
click at [710, 146] on input "2025-09-08 - 2025-09-12" at bounding box center [744, 149] width 191 height 32
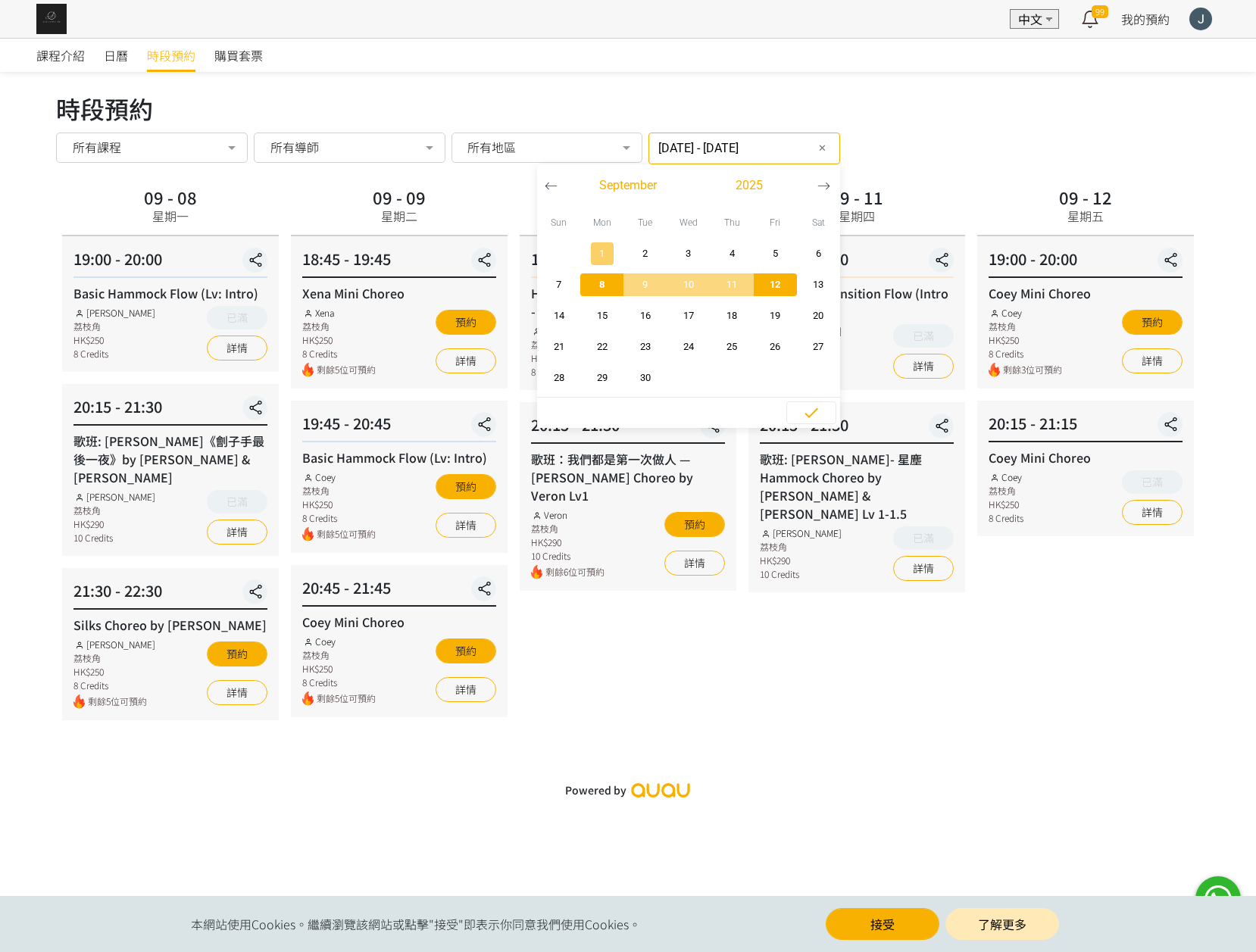
click at [597, 252] on span "1" at bounding box center [602, 254] width 34 height 15
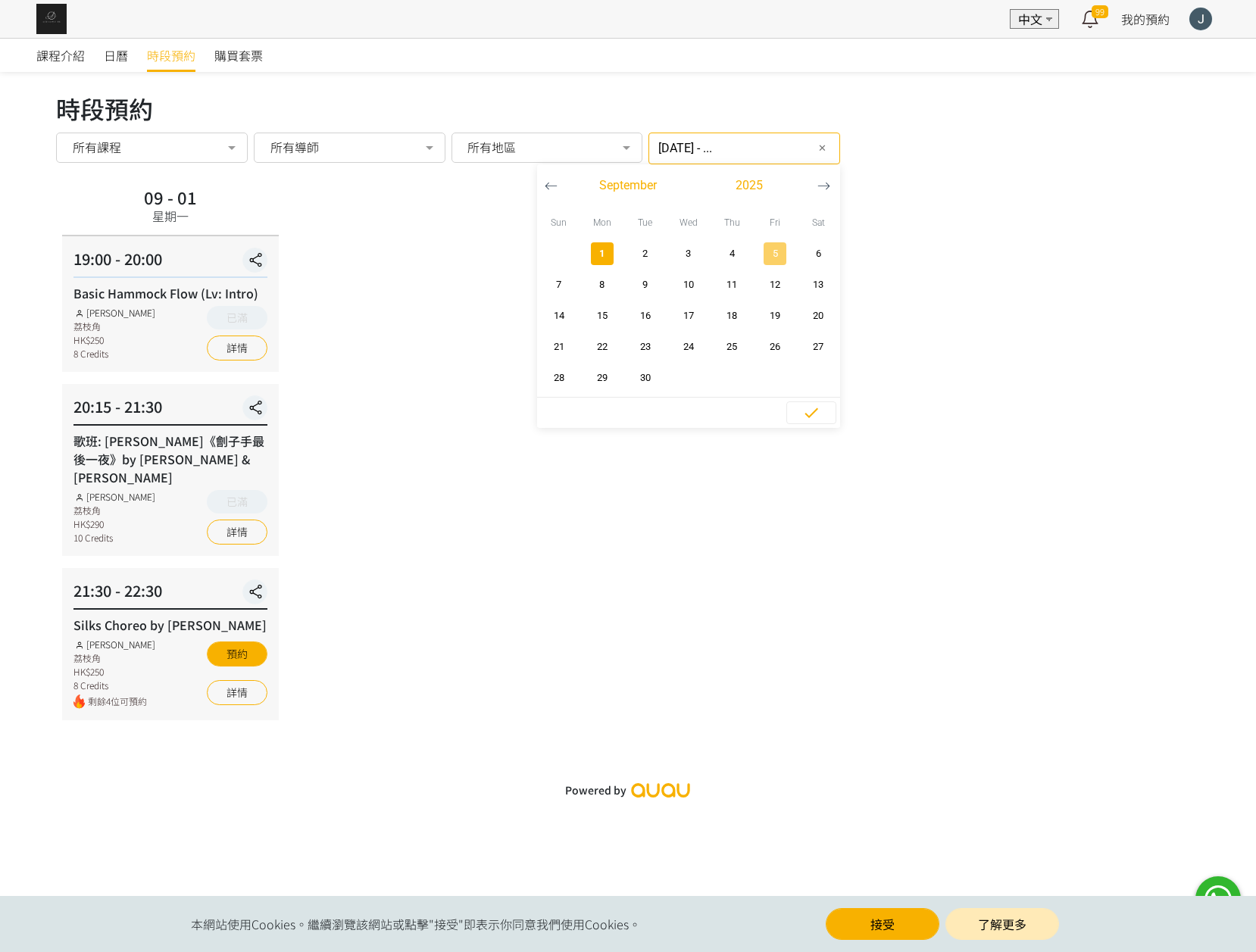
click at [758, 259] on span "5" at bounding box center [775, 254] width 34 height 15
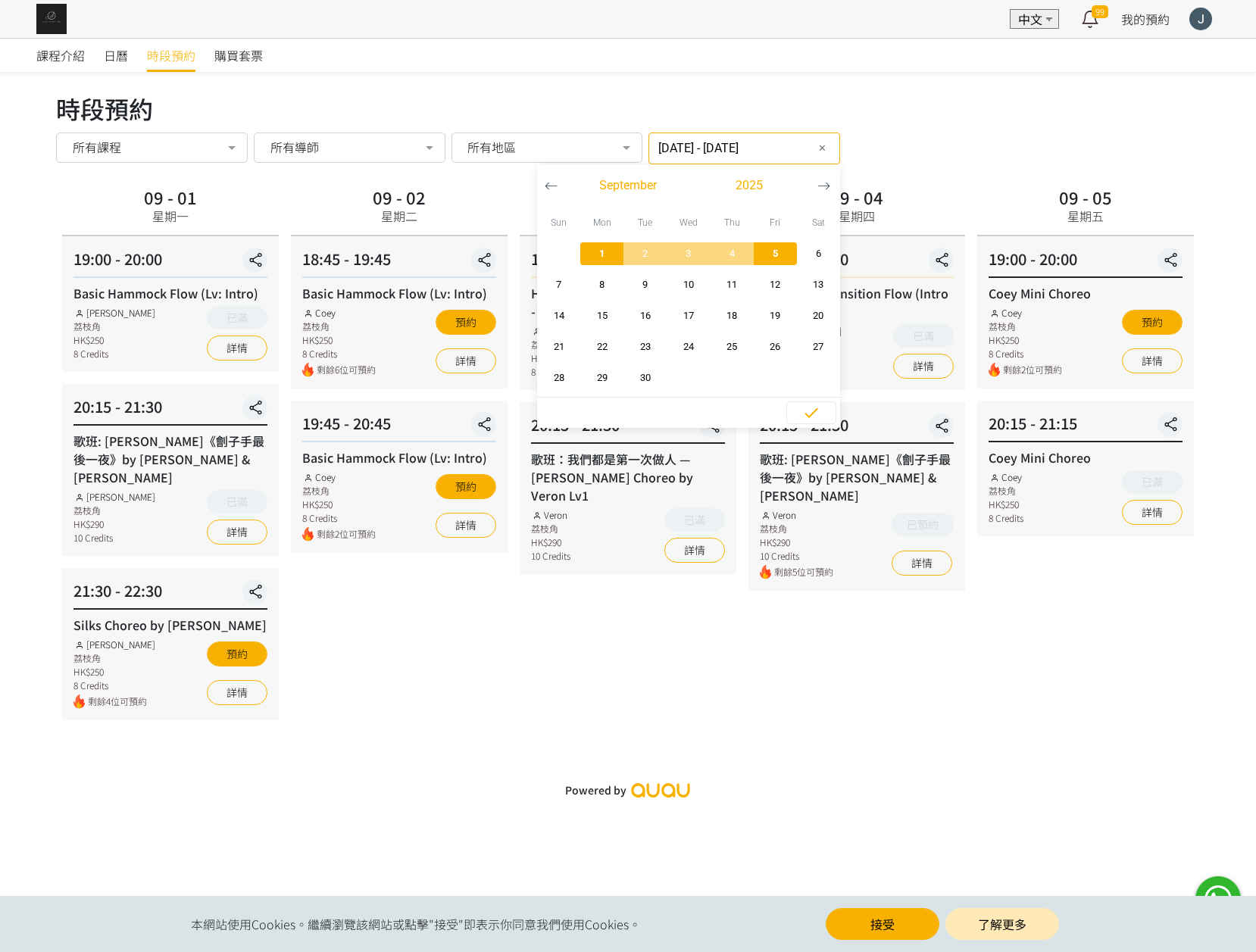
click at [974, 179] on div "時段預約 時段預約 所有課程 所有課程 Basic Hammock Flow (Lv: Intro) 歌班: Hammock Choreo 唯一 by Rac…" at bounding box center [628, 414] width 1143 height 648
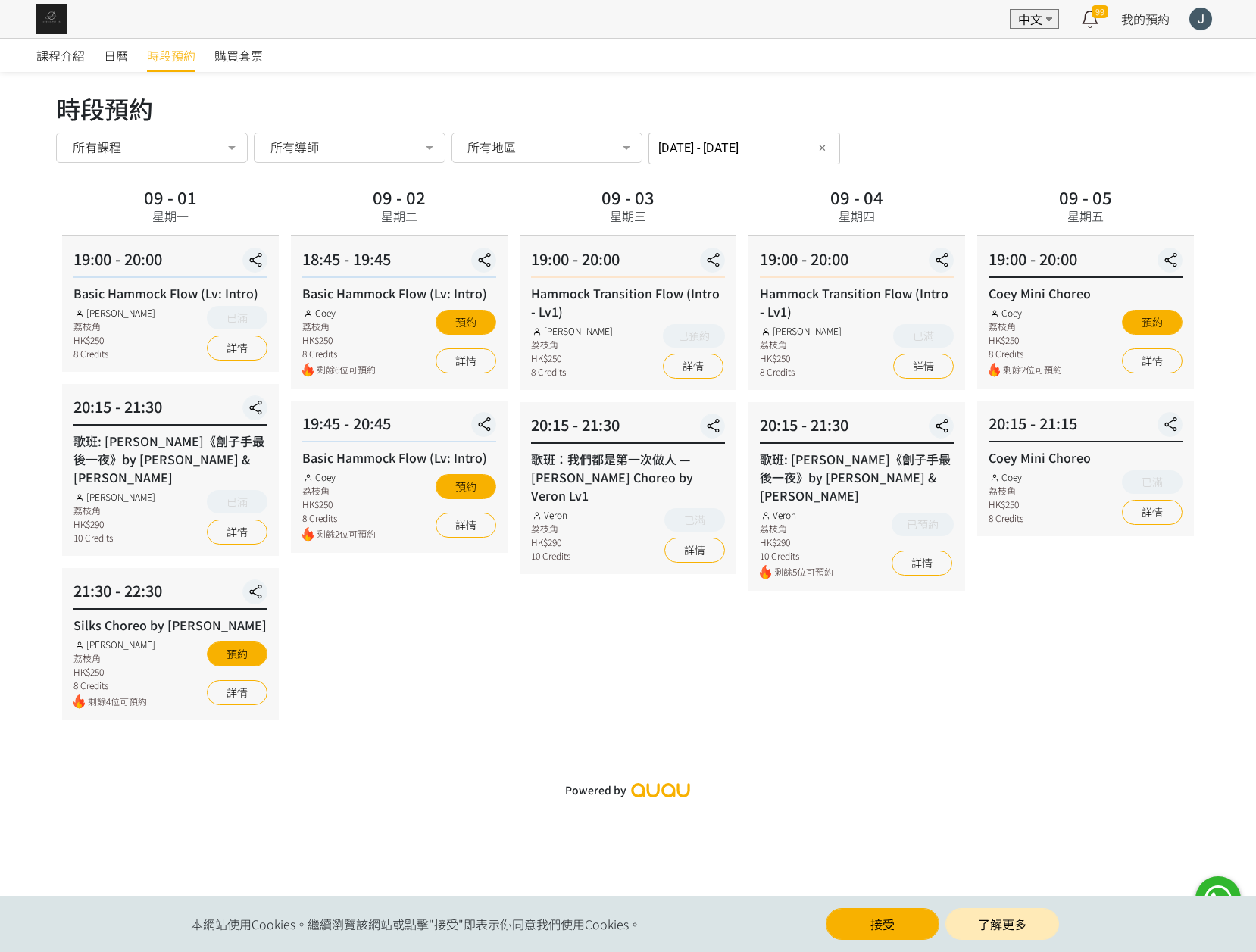
click at [744, 129] on div "時段預約 時段預約 所有課程 所有課程 Basic Hammock Flow (Lv: Intro) 歌班: Hammock Choreo 唯一 by Rac…" at bounding box center [628, 127] width 1143 height 74
click at [741, 142] on input "2025-09-01 - 2025-09-05" at bounding box center [744, 149] width 191 height 32
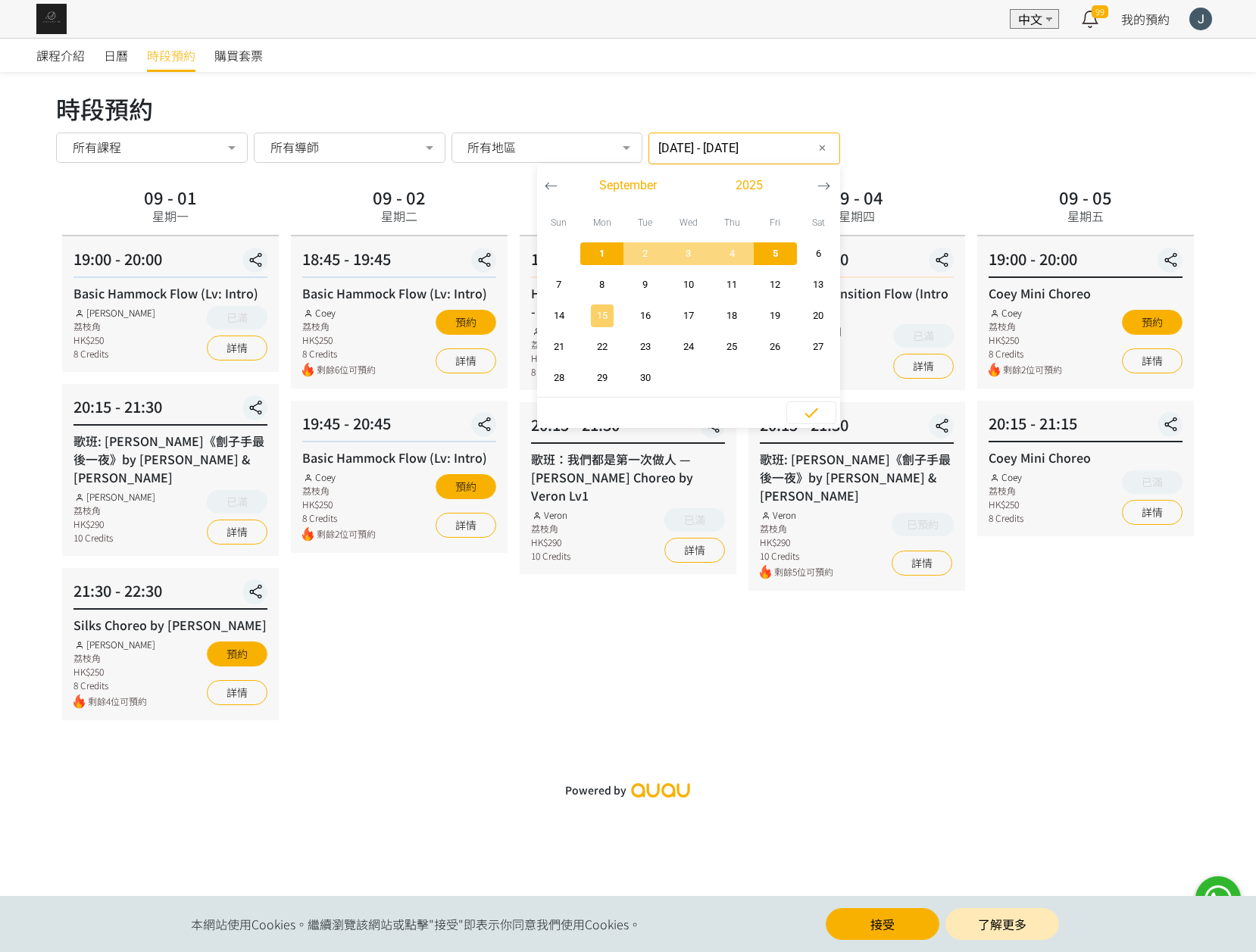
click at [593, 317] on span "15" at bounding box center [602, 316] width 34 height 15
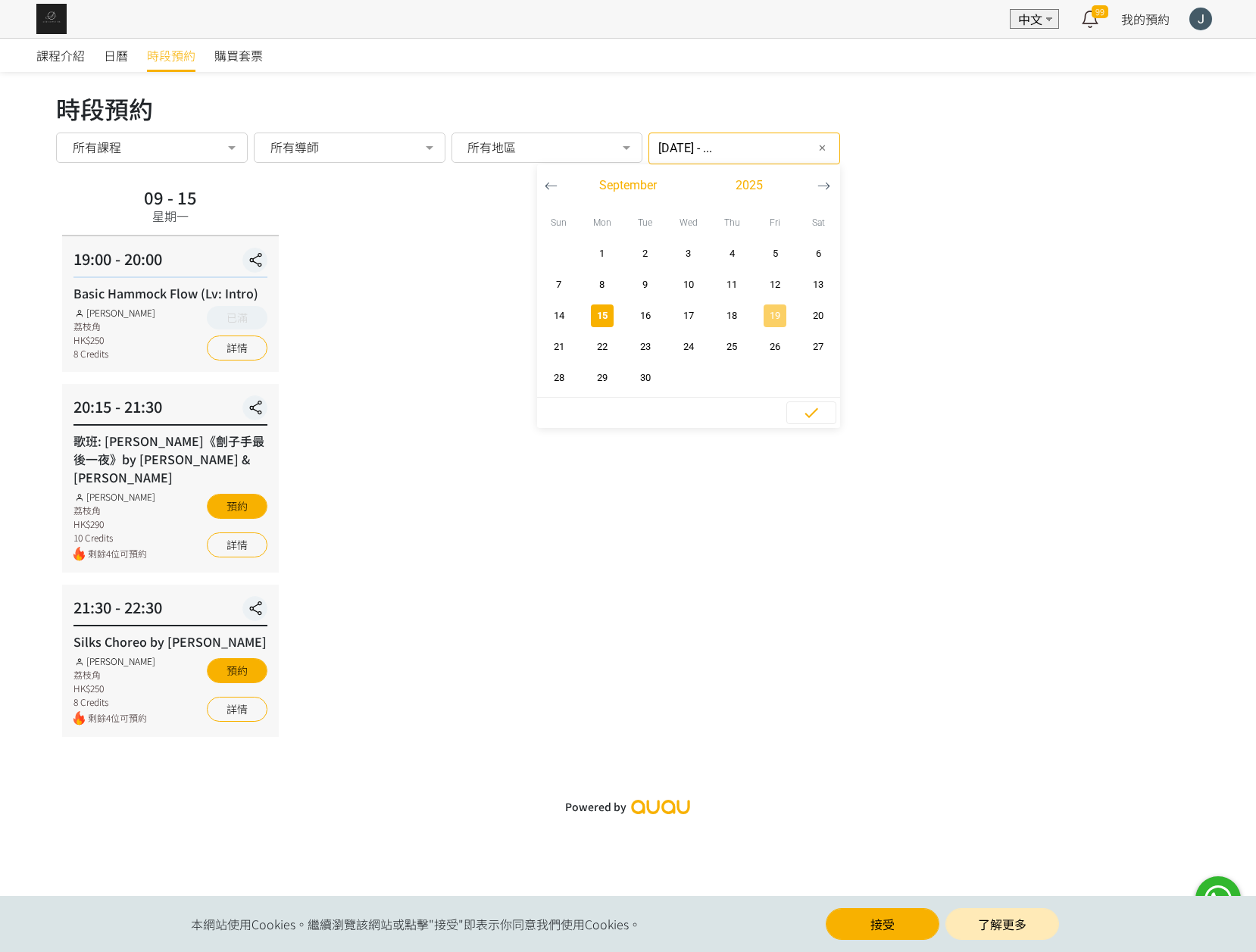
click at [758, 316] on span "19" at bounding box center [775, 316] width 34 height 15
type input "2025-09-15 - 2025-09-19"
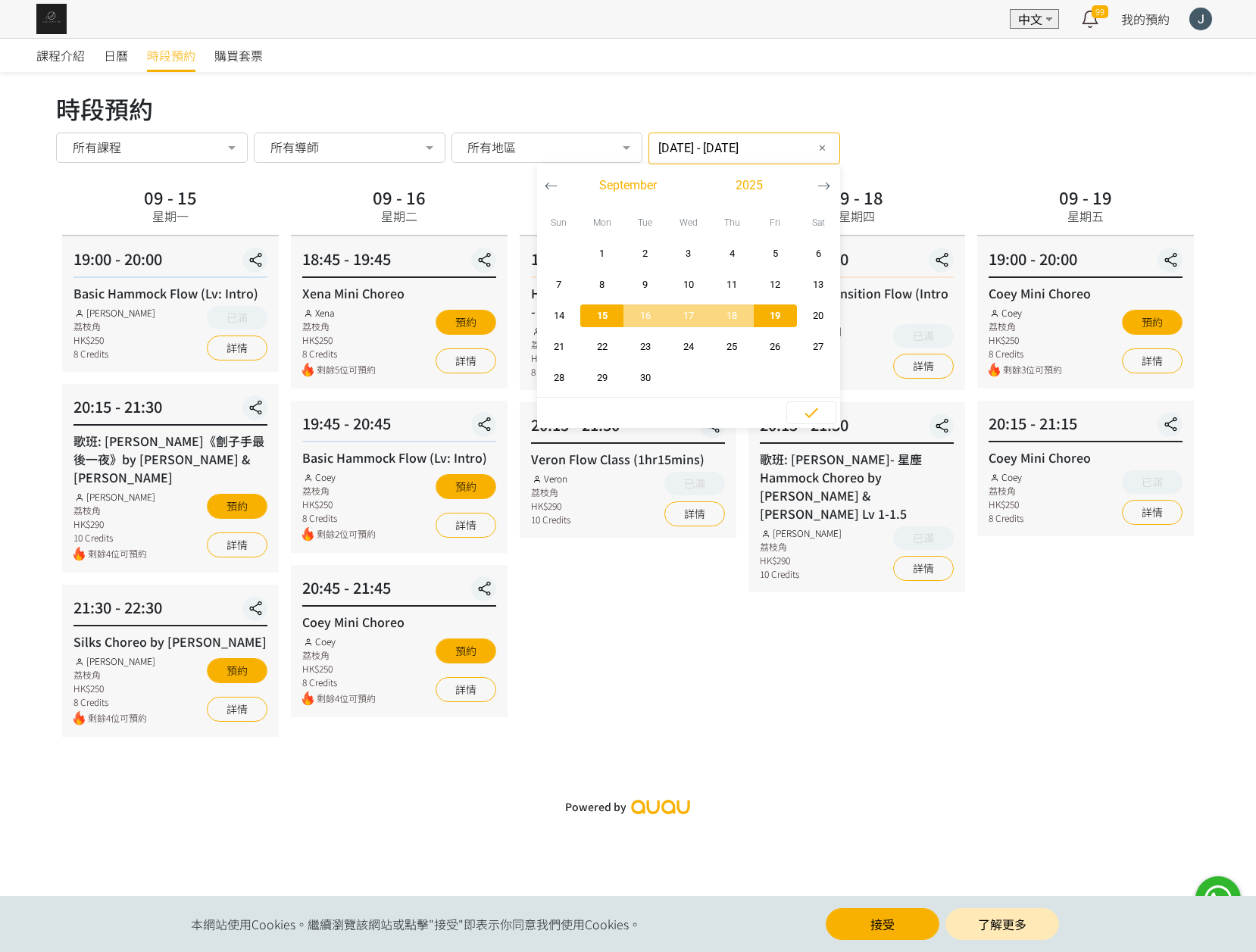
click at [948, 132] on div "時段預約 所有課程 所有課程 Basic Hammock Flow (Lv: Intro) 歌班: Hammock Choreo 唯一 by Rachel L…" at bounding box center [628, 149] width 1143 height 32
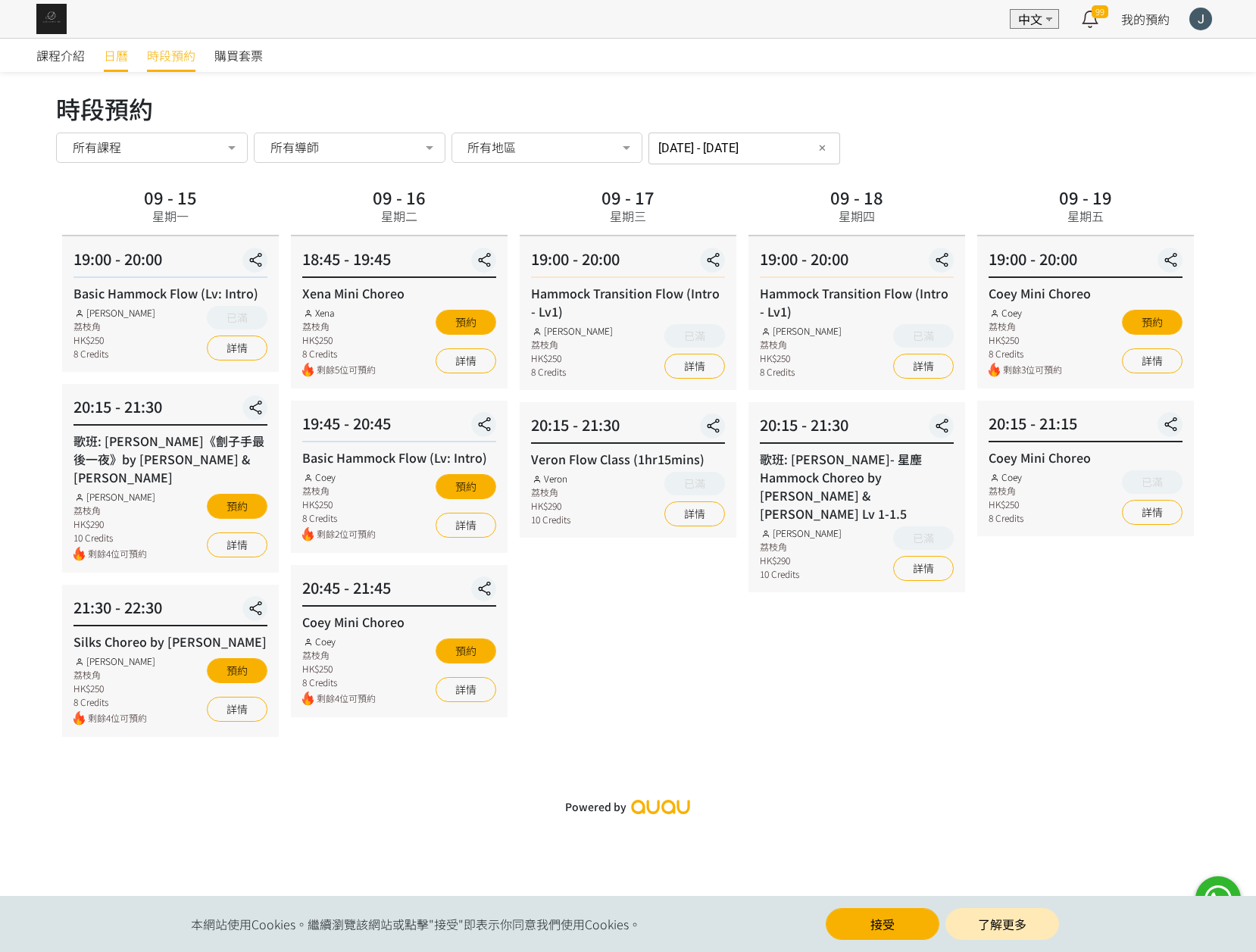
click at [124, 58] on span "日曆" at bounding box center [116, 55] width 25 height 18
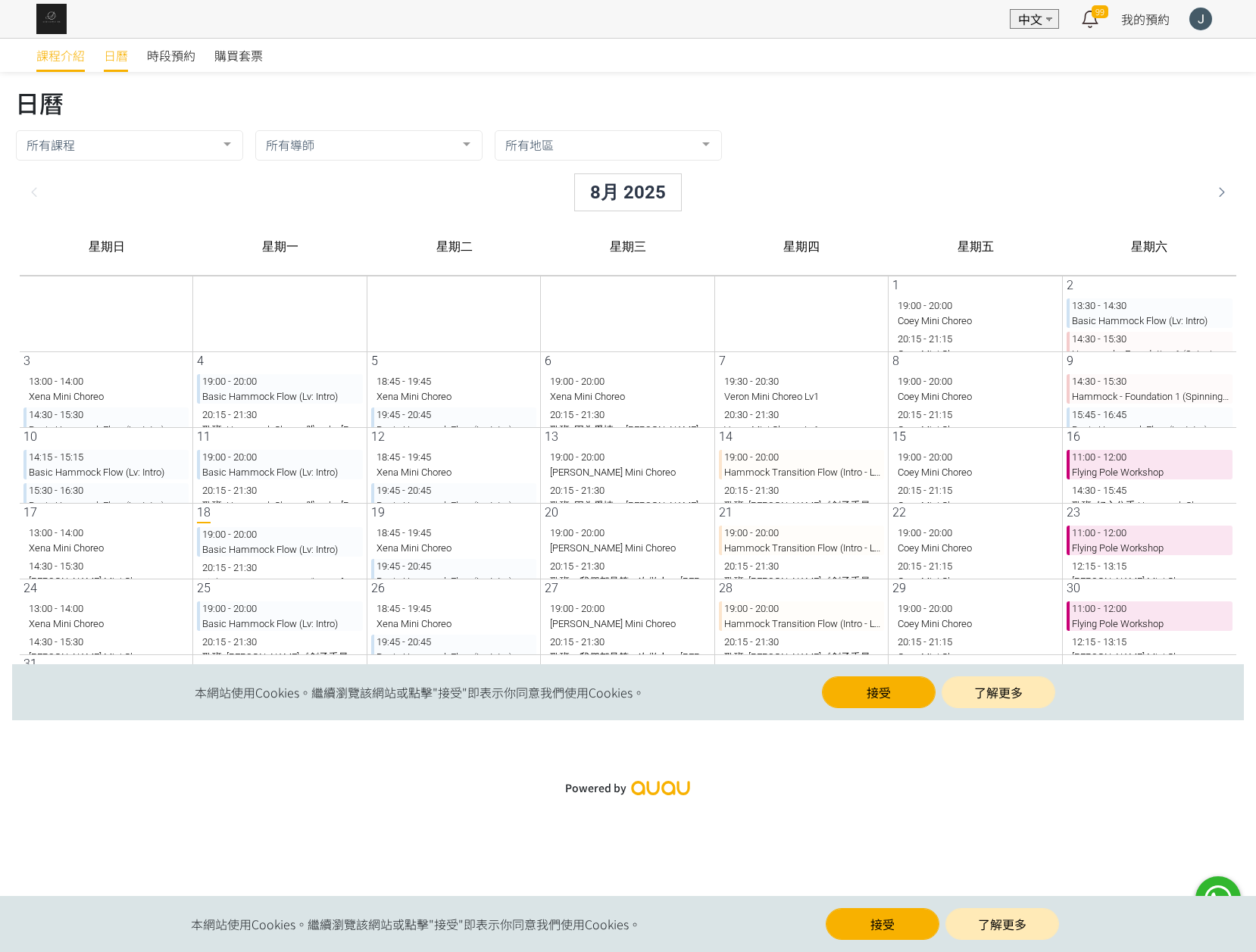
click at [55, 62] on span "課程介紹" at bounding box center [60, 55] width 48 height 18
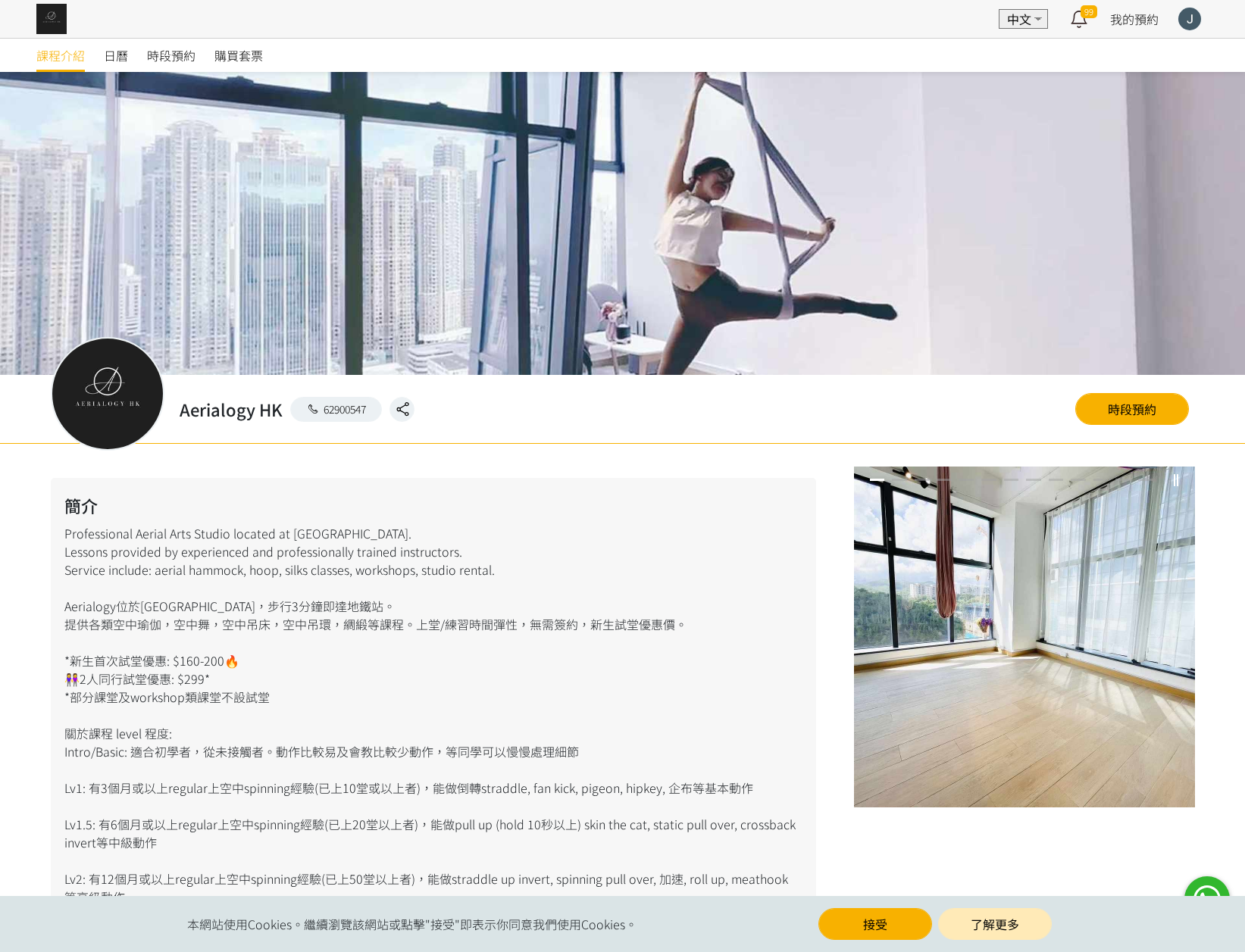
scroll to position [786, 0]
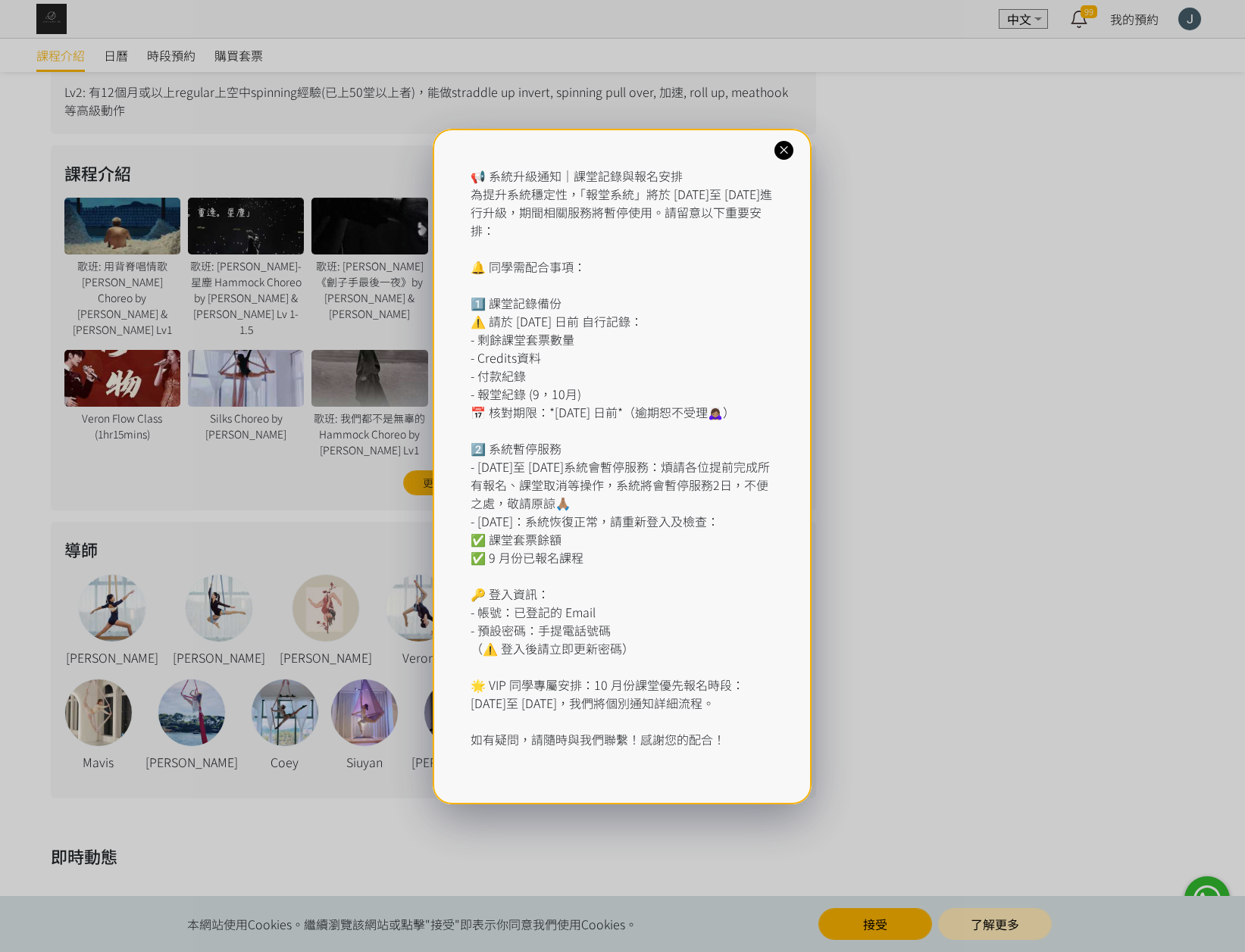
click at [784, 155] on icon at bounding box center [783, 150] width 14 height 14
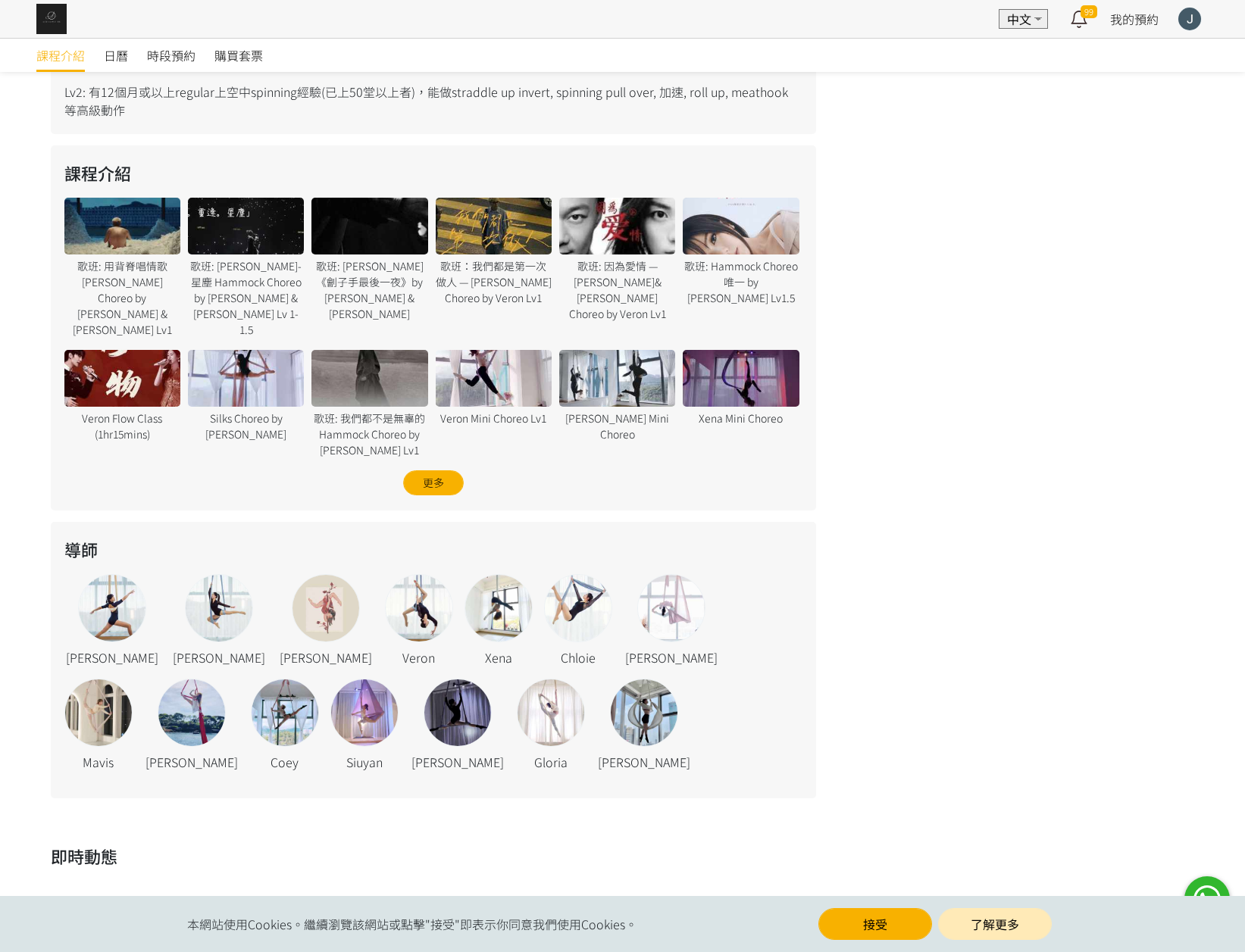
click at [430, 474] on div "更多" at bounding box center [434, 483] width 61 height 25
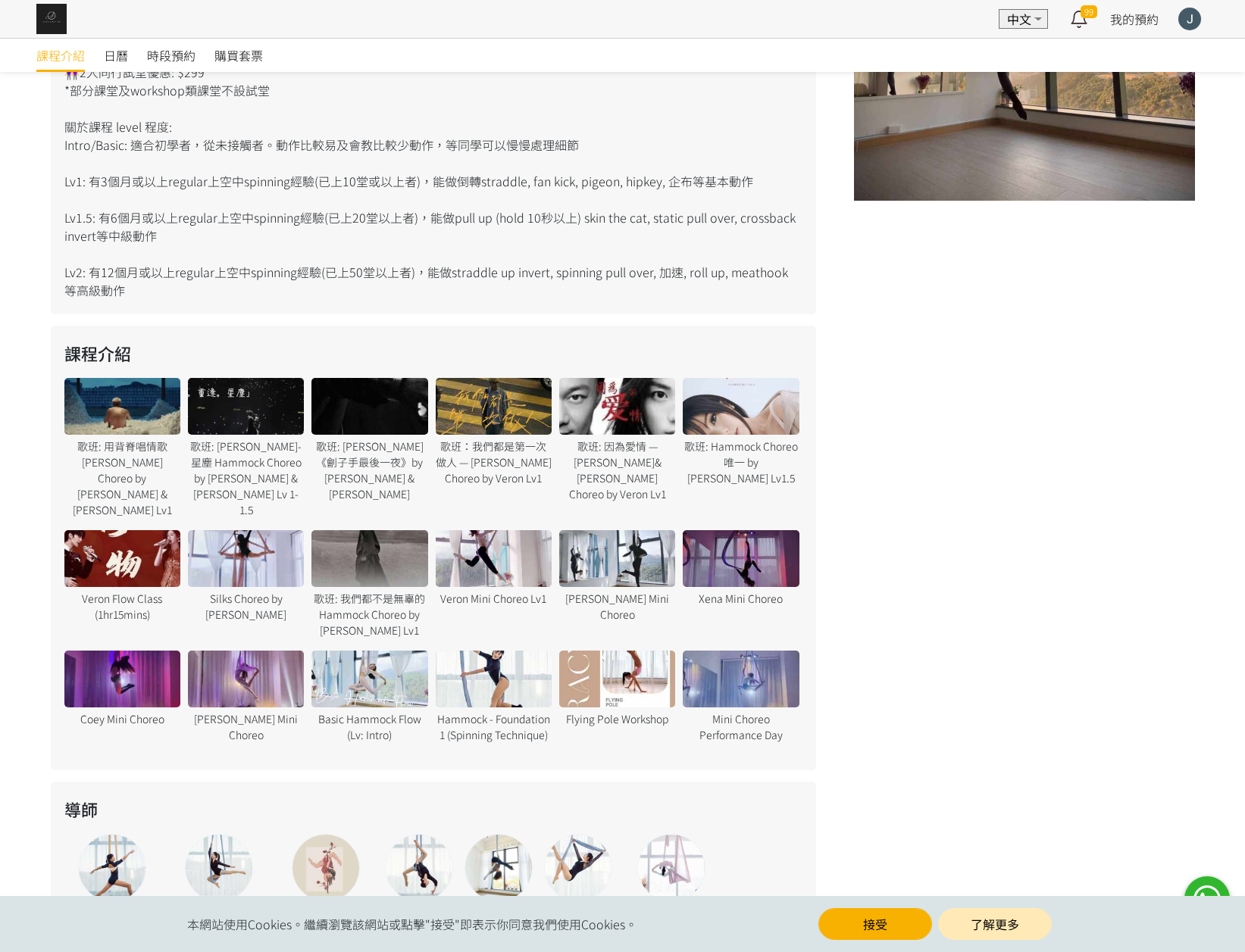
scroll to position [752, 0]
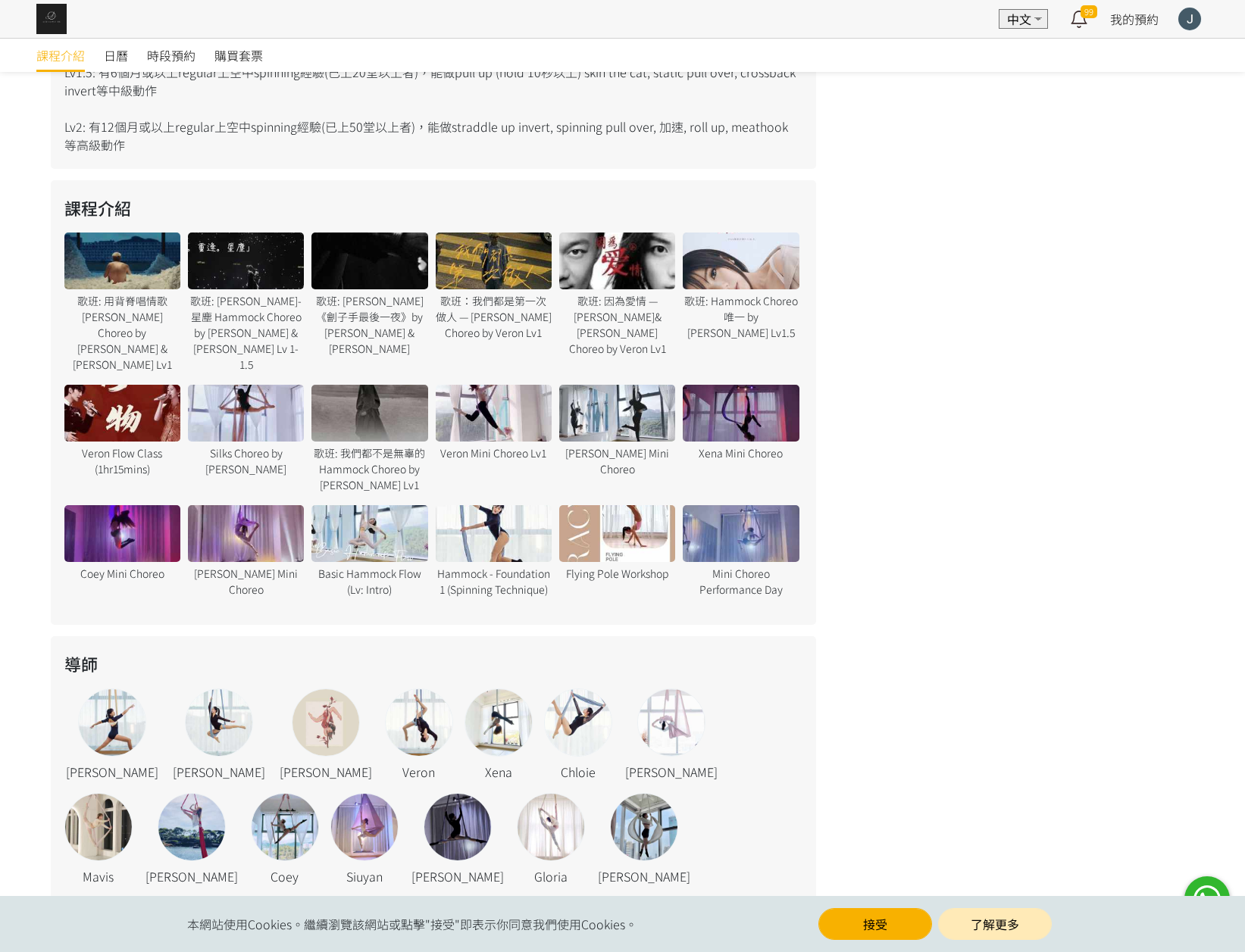
click at [486, 303] on div "歌班：我們都是第一次做人 — Firdhaus Hammock Choreo by Veron Lv1" at bounding box center [493, 317] width 116 height 47
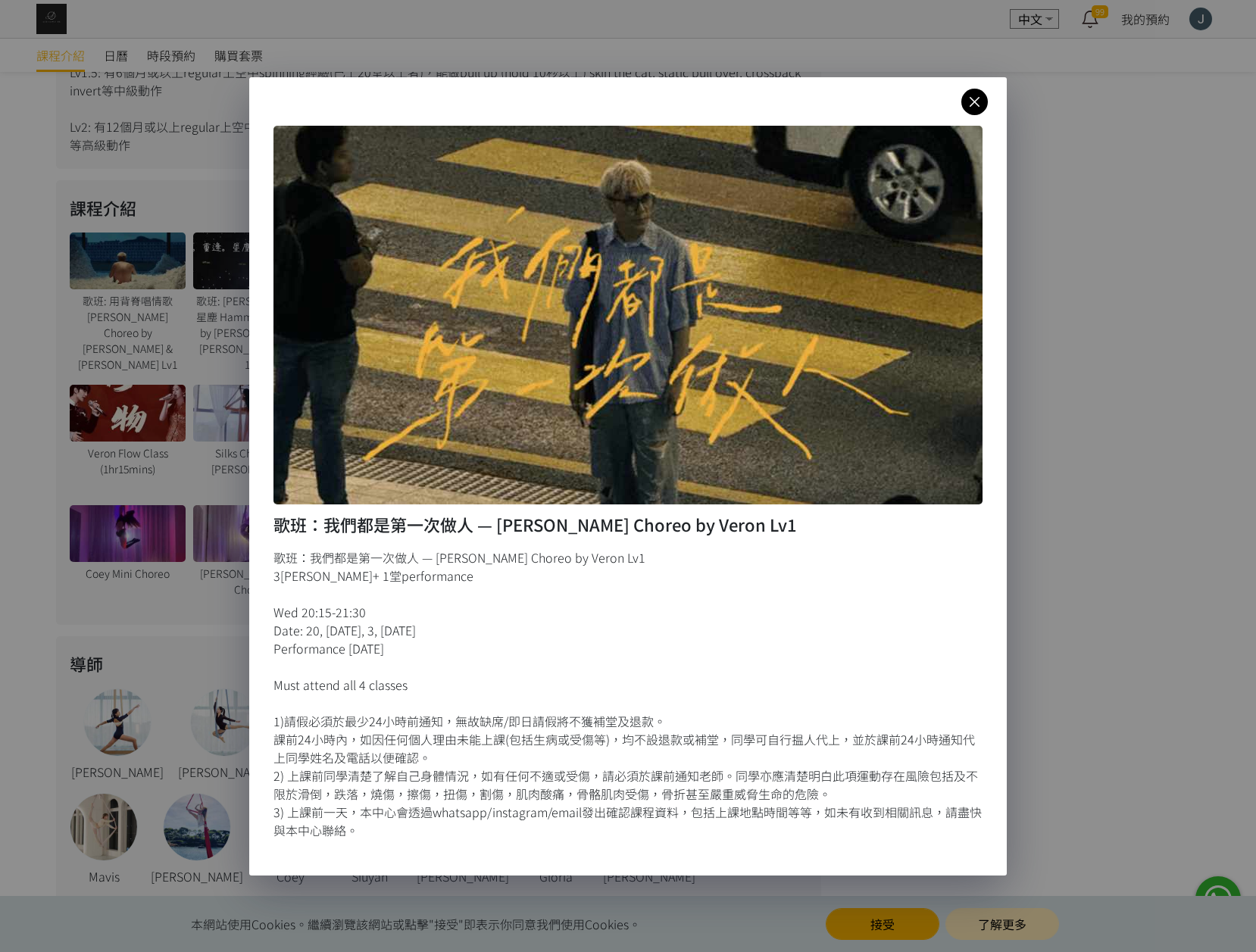
click at [1053, 510] on div "歌班：我們都是第一次做人 — Firdhaus Hammock Choreo by Veron Lv1 歌班：我們都是第一次做人 — Firdhaus Ham…" at bounding box center [628, 476] width 1256 height 952
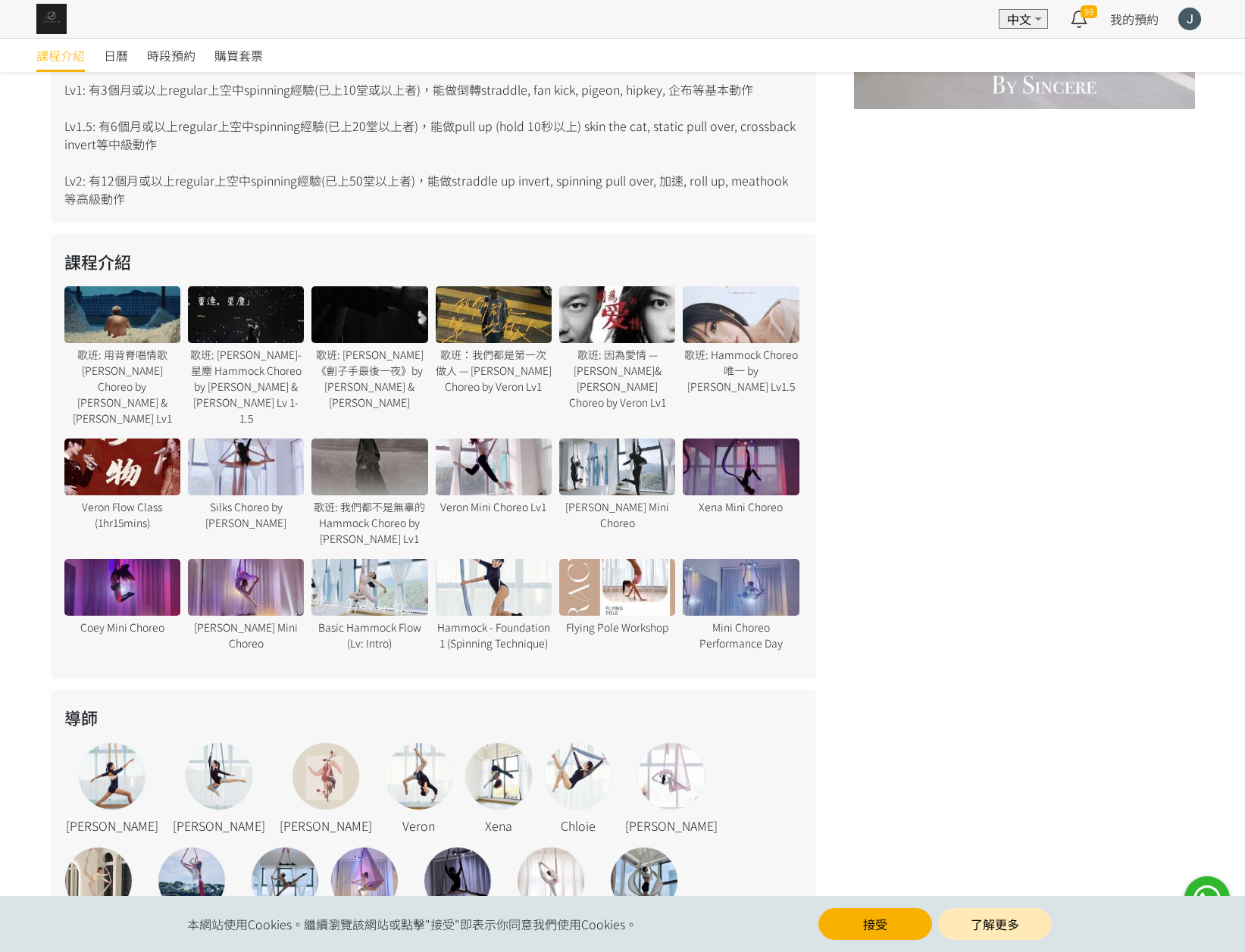
scroll to position [696, 0]
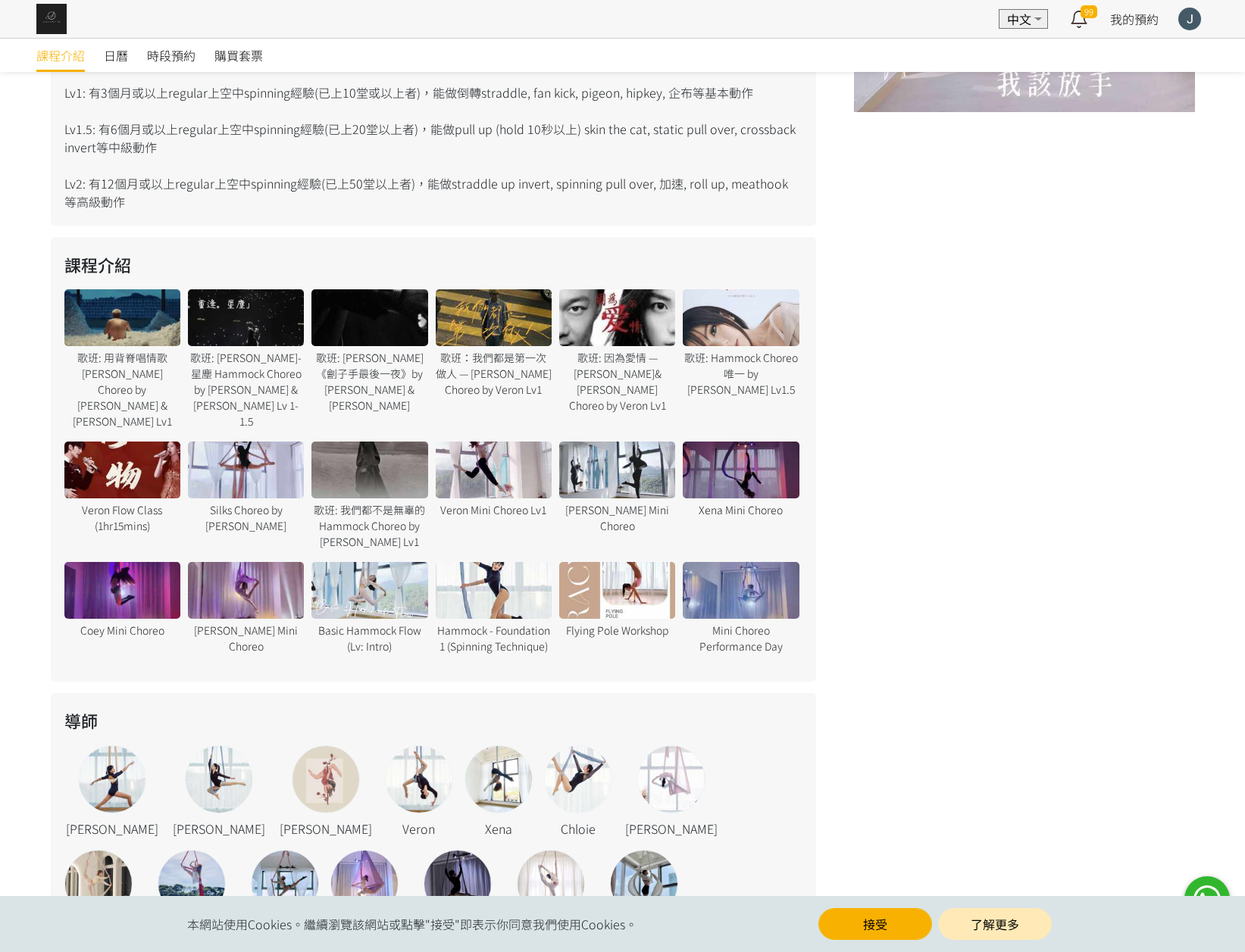
click at [373, 479] on div at bounding box center [369, 469] width 116 height 57
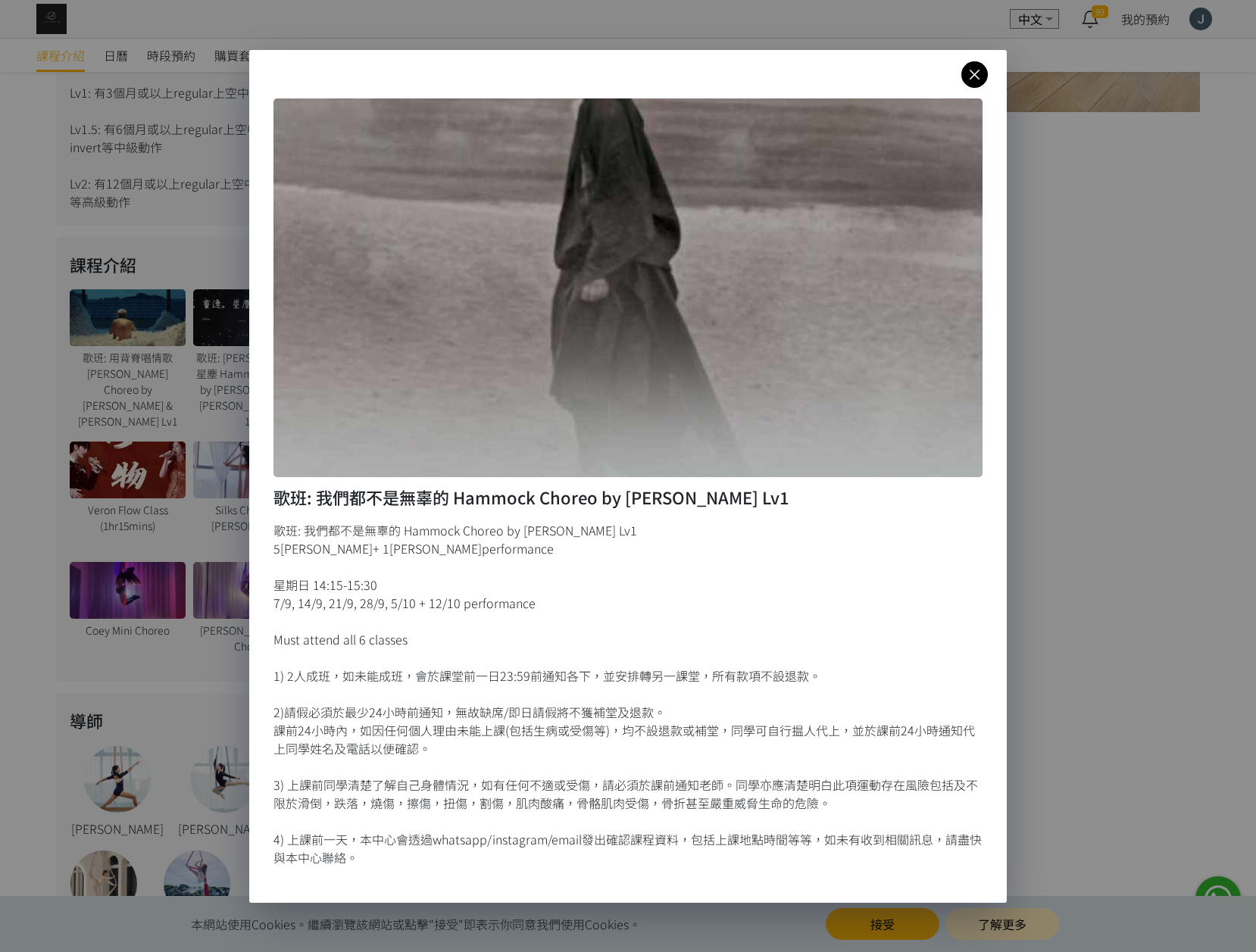
click at [1072, 617] on div "歌班: 我們都不是無辜的 Hammock Choreo by Rachel Lv1 歌班: 我們都不是無辜的 Hammock Choreo by Rachel…" at bounding box center [628, 476] width 1256 height 952
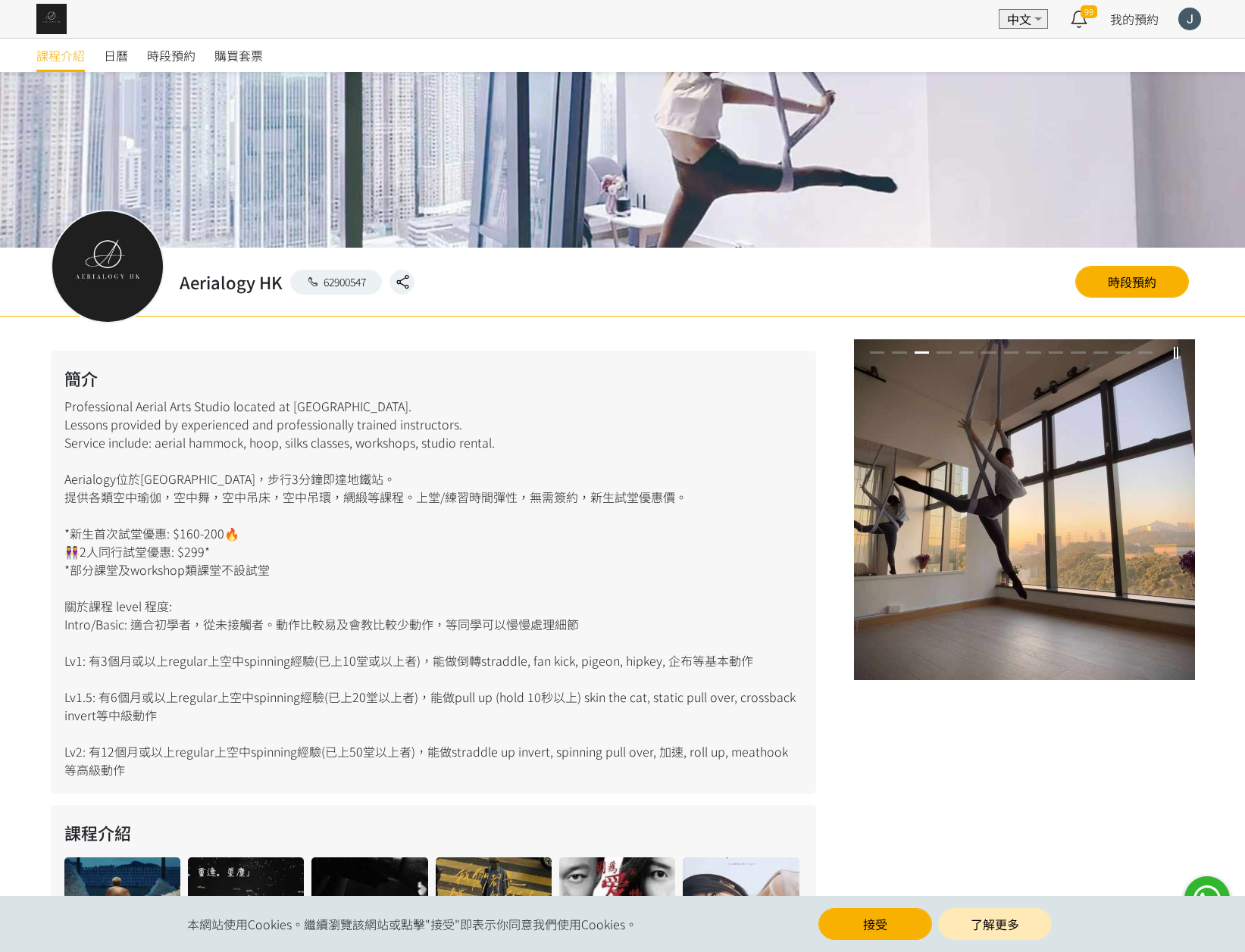
scroll to position [101, 0]
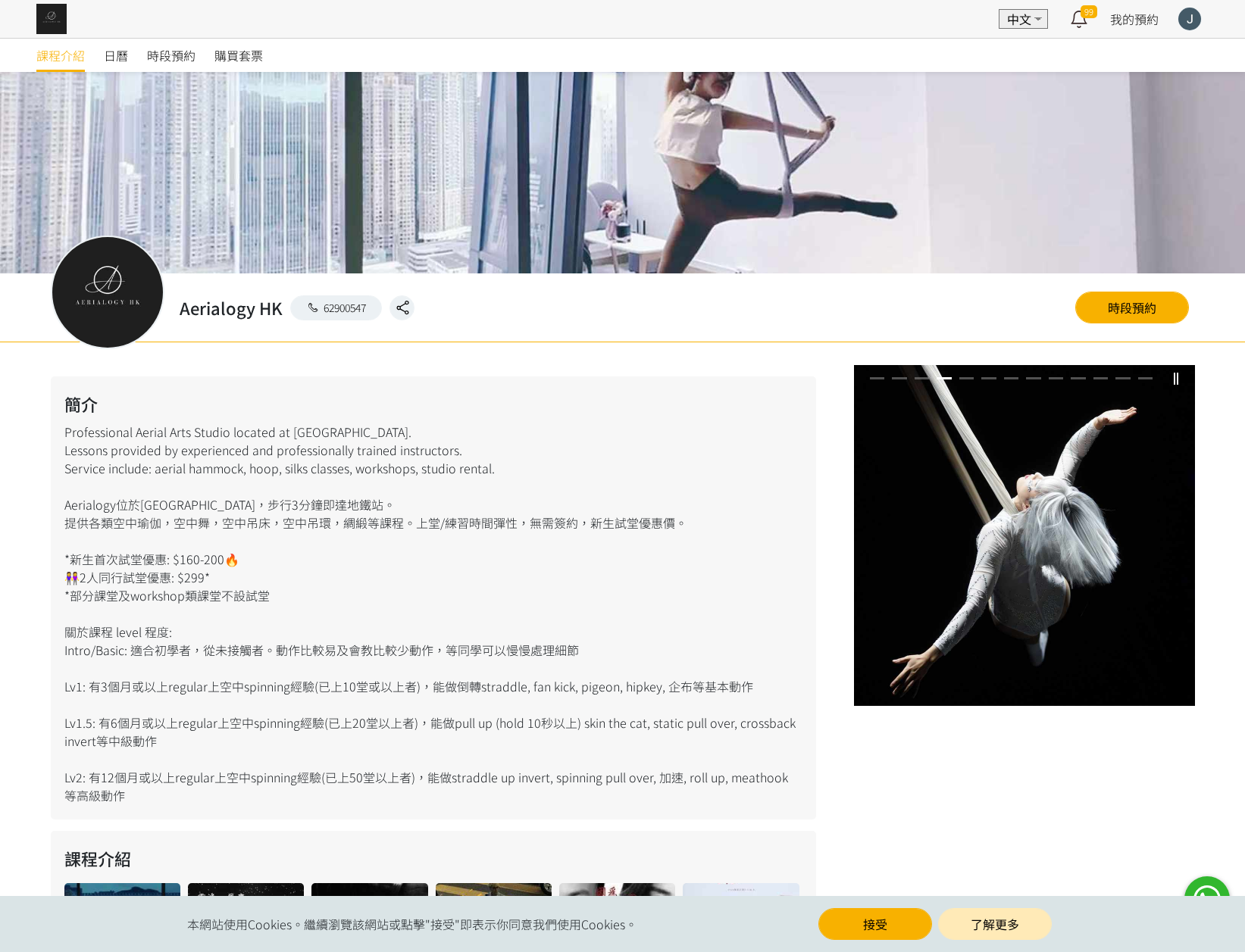
click at [1196, 28] on div at bounding box center [1189, 19] width 25 height 25
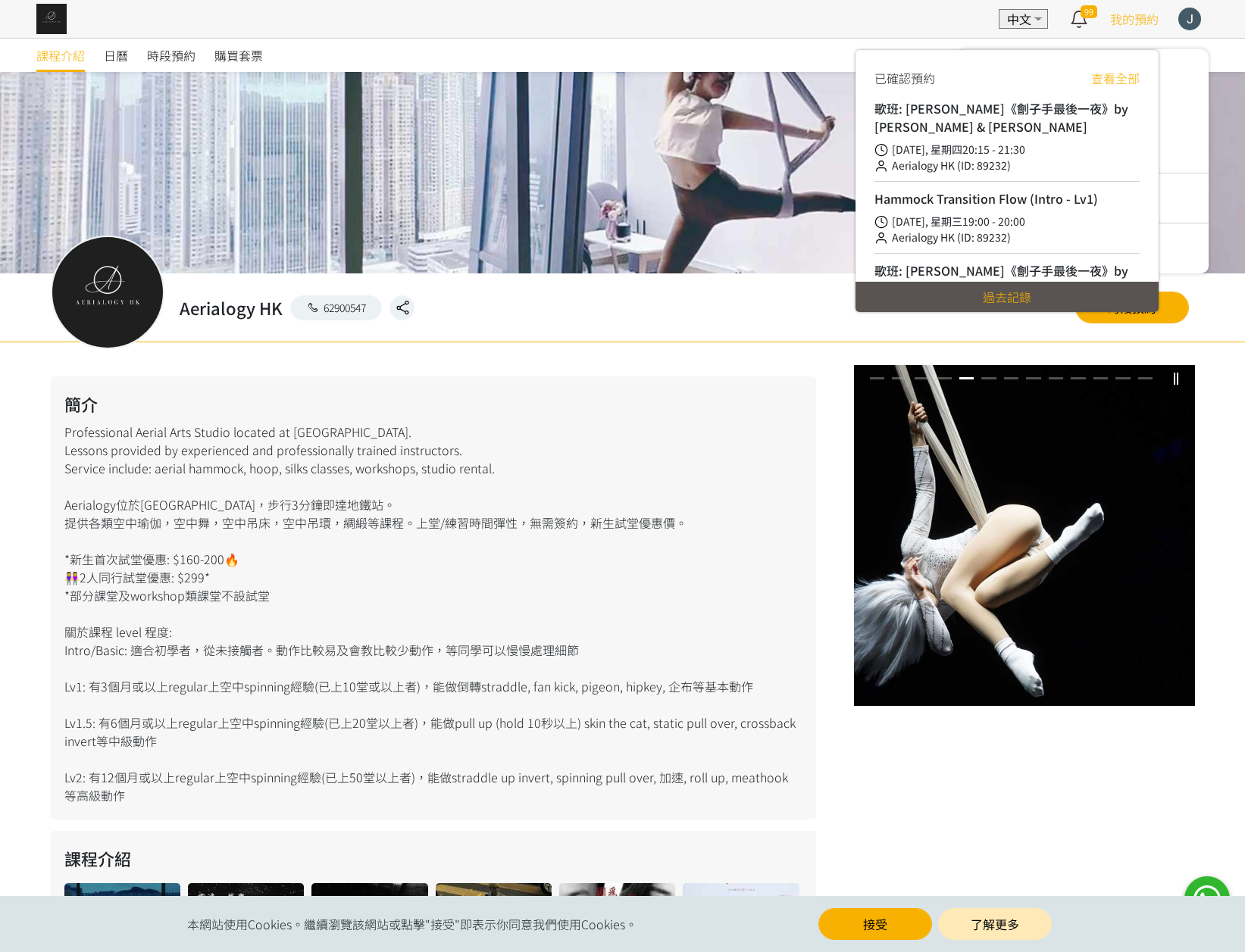
click at [1137, 18] on span "我的預約" at bounding box center [1133, 18] width 48 height 18
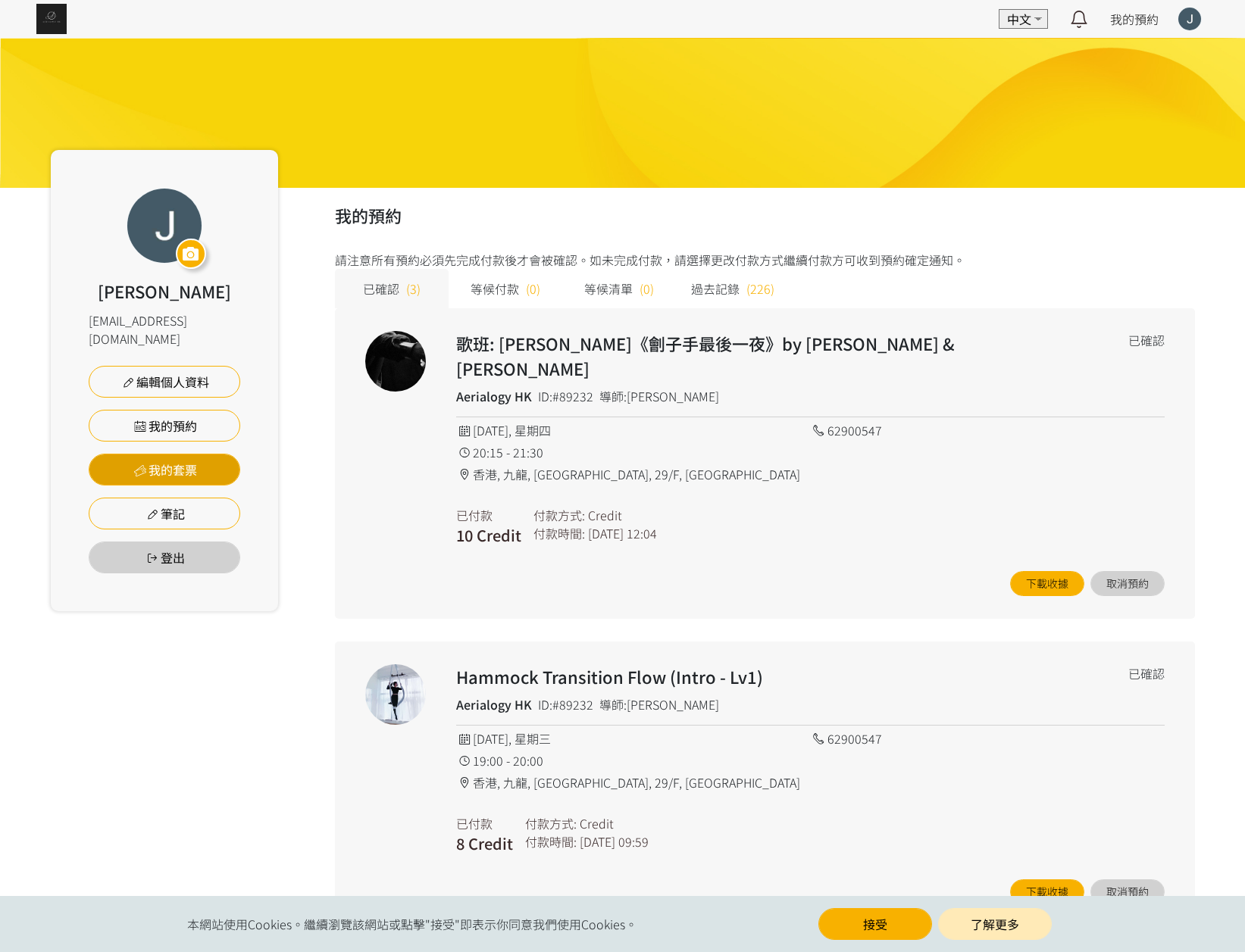
click at [202, 453] on link "我的套票" at bounding box center [165, 469] width 151 height 32
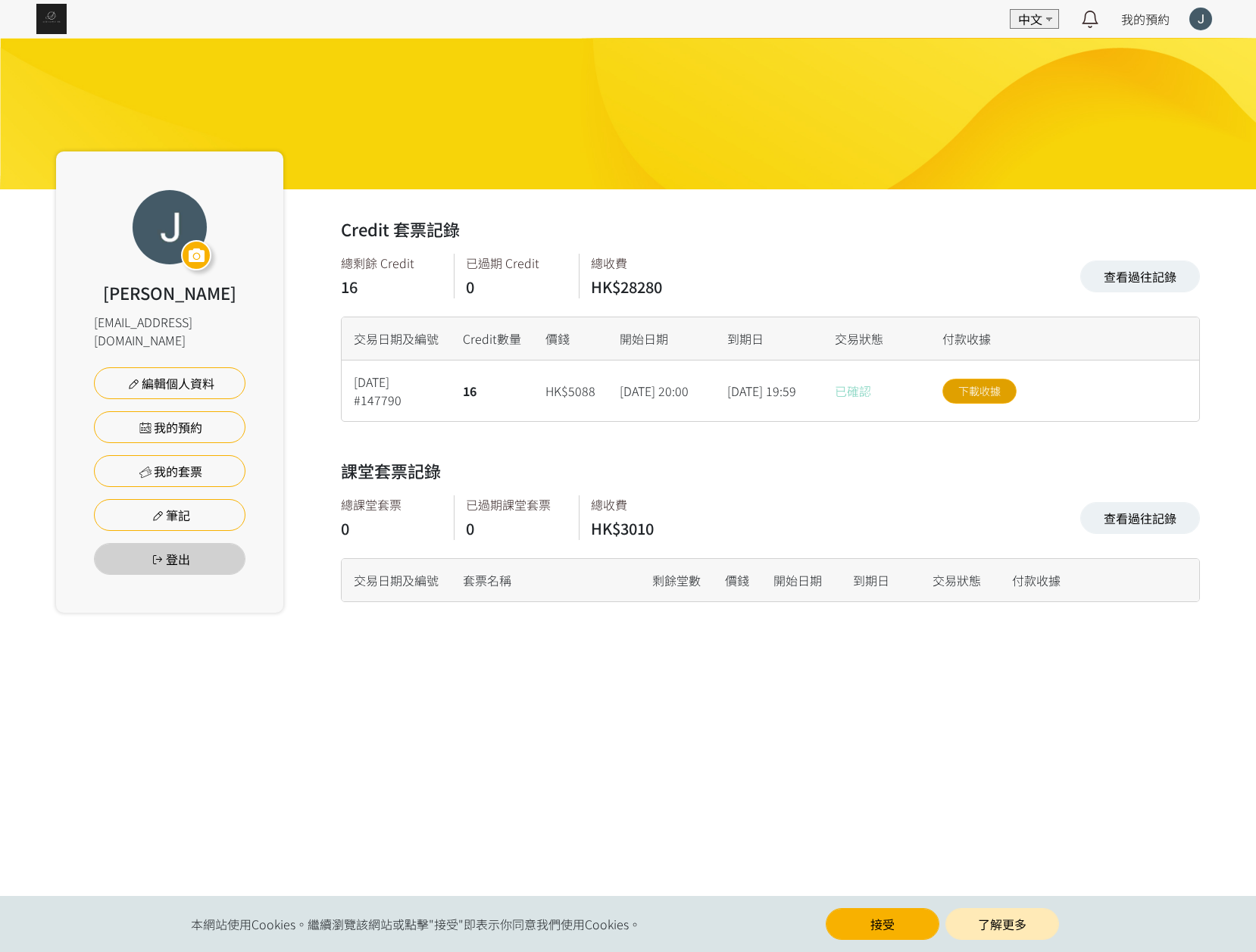
click at [1014, 397] on link "下載收據" at bounding box center [979, 391] width 74 height 25
click at [57, 24] on img at bounding box center [51, 19] width 30 height 30
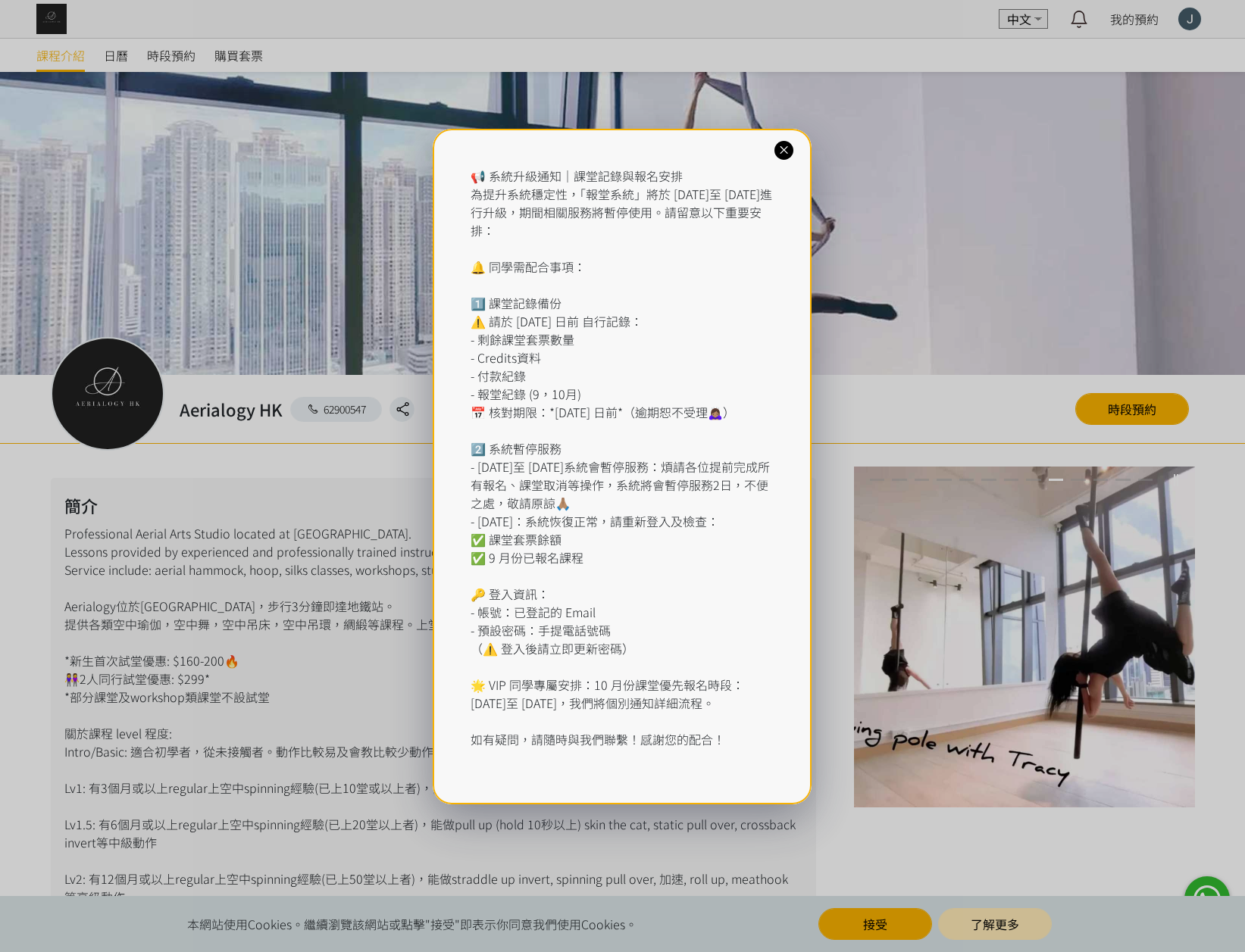
click at [784, 157] on icon at bounding box center [783, 150] width 14 height 14
